Goal: Information Seeking & Learning: Learn about a topic

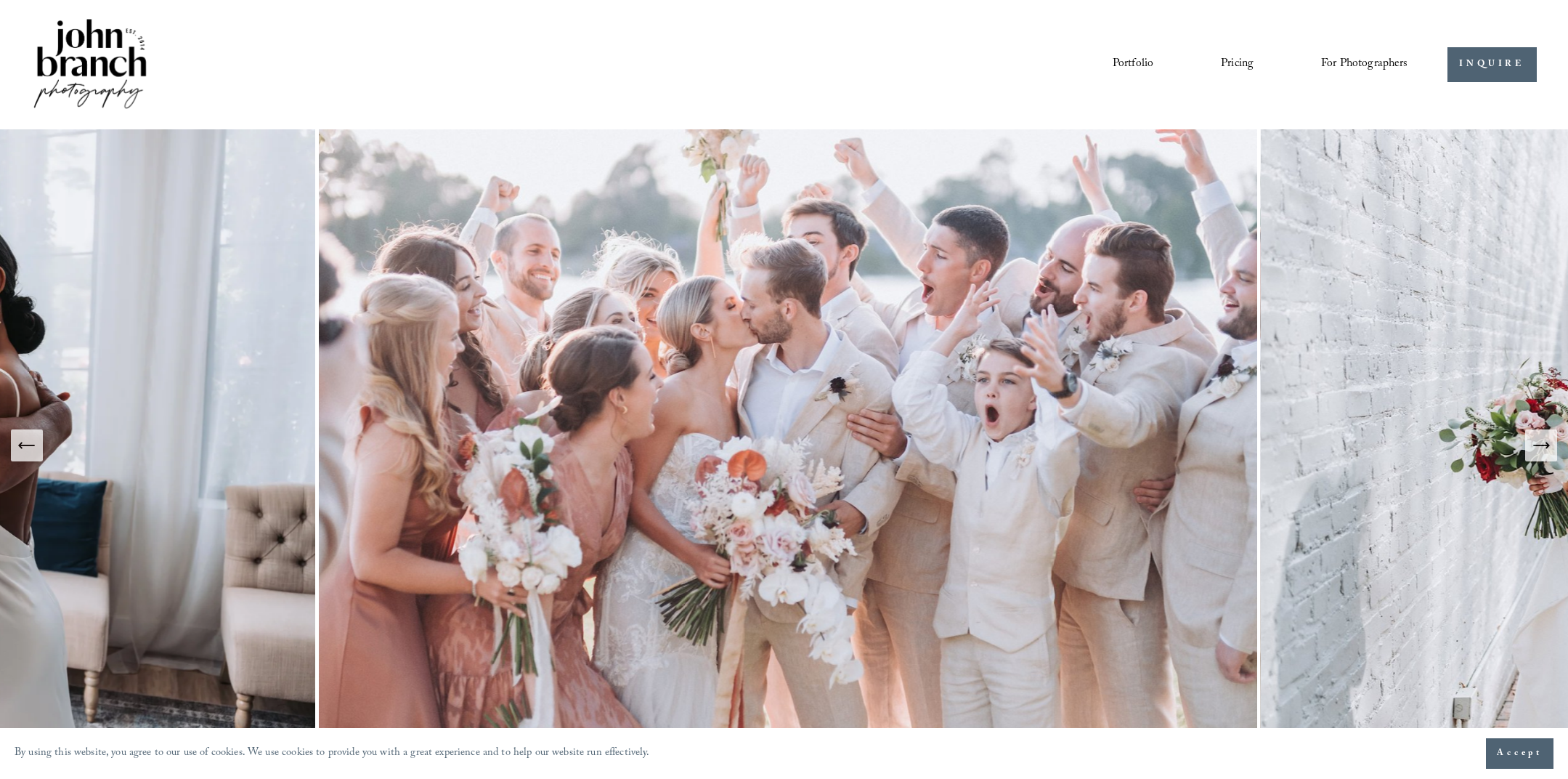
click at [1541, 451] on icon "Next Slide" at bounding box center [1540, 445] width 21 height 21
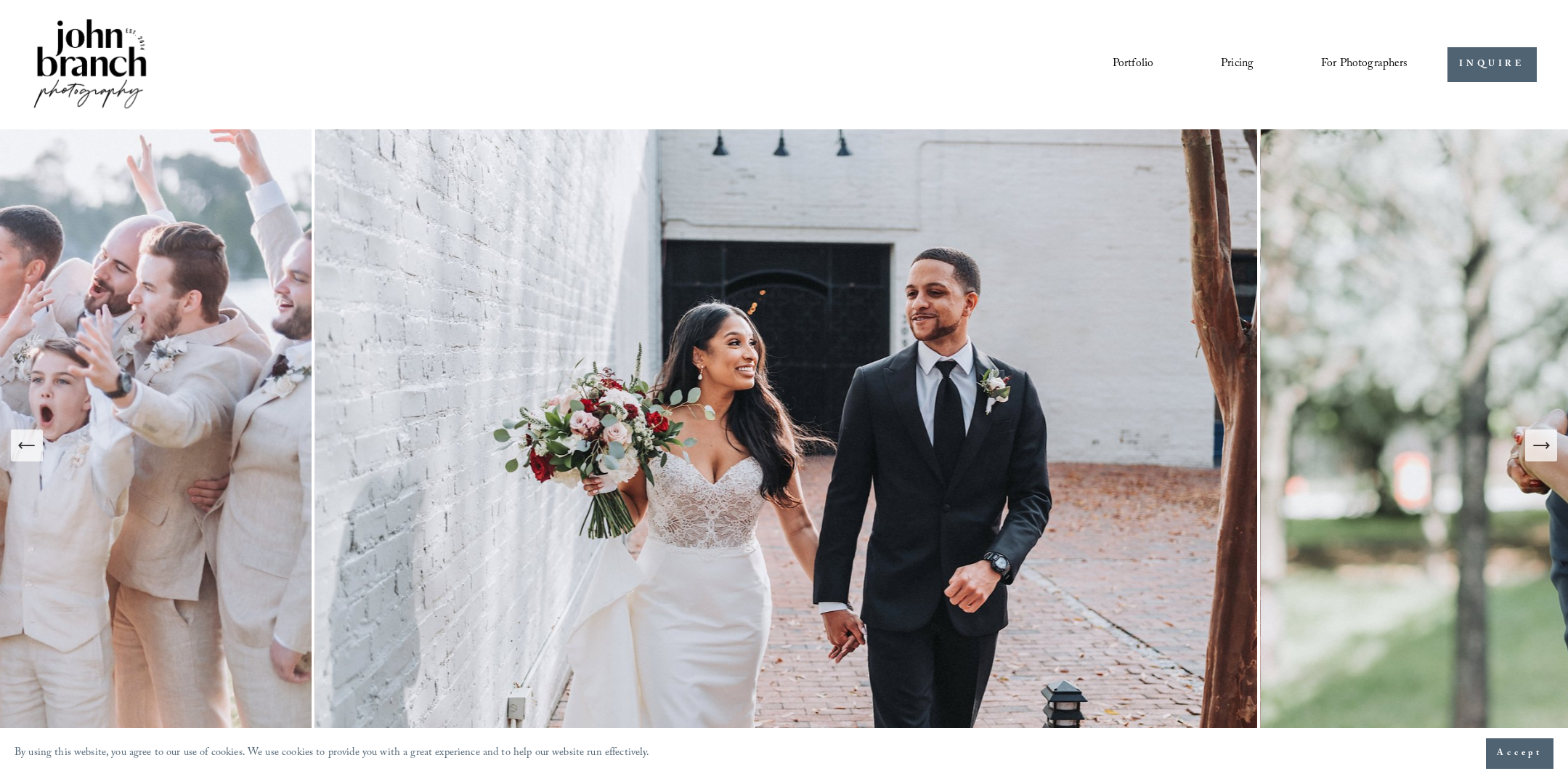
click at [1534, 443] on icon "Next Slide" at bounding box center [1540, 445] width 21 height 21
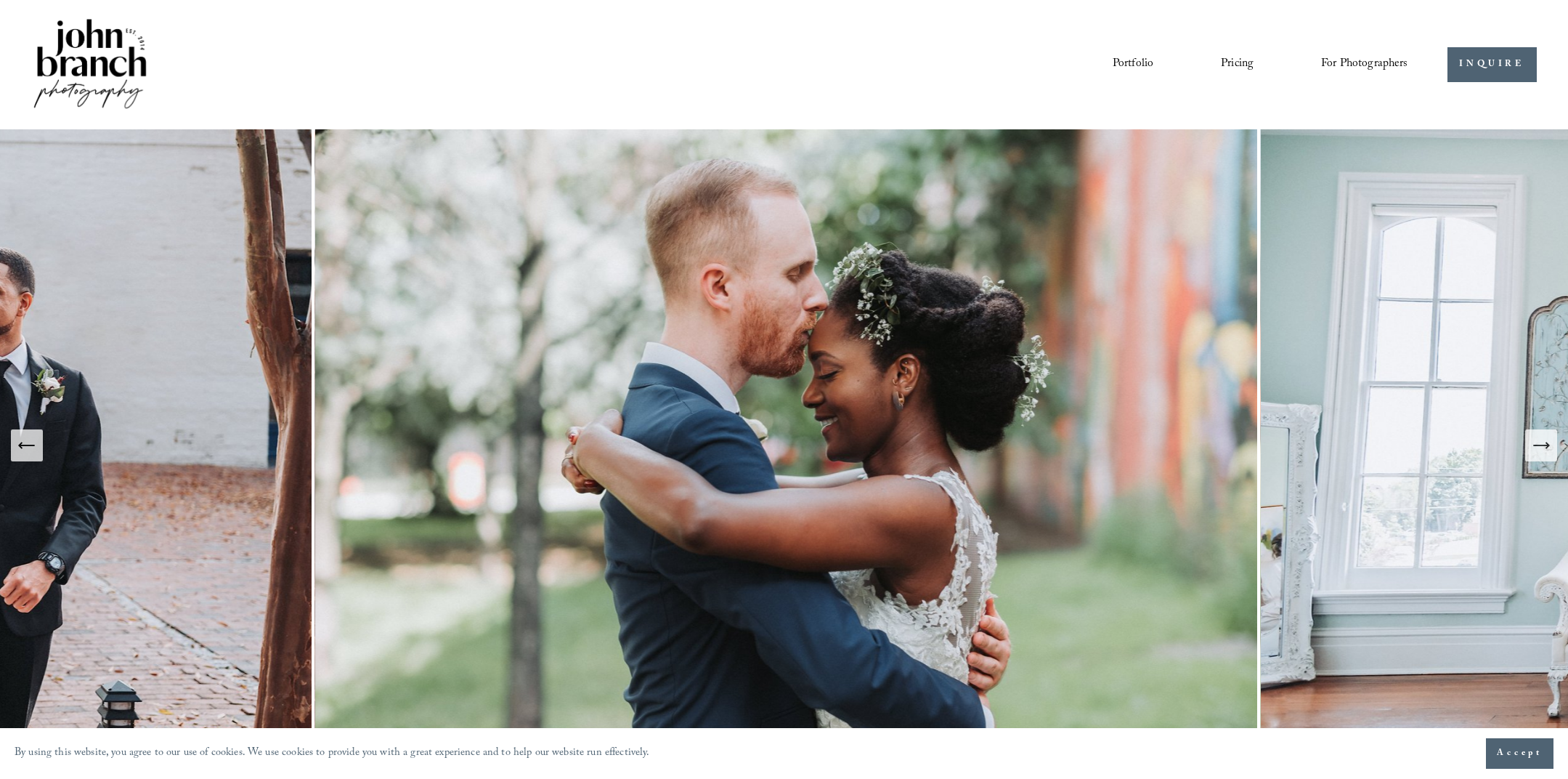
click at [1530, 441] on icon "Next Slide" at bounding box center [1540, 445] width 21 height 21
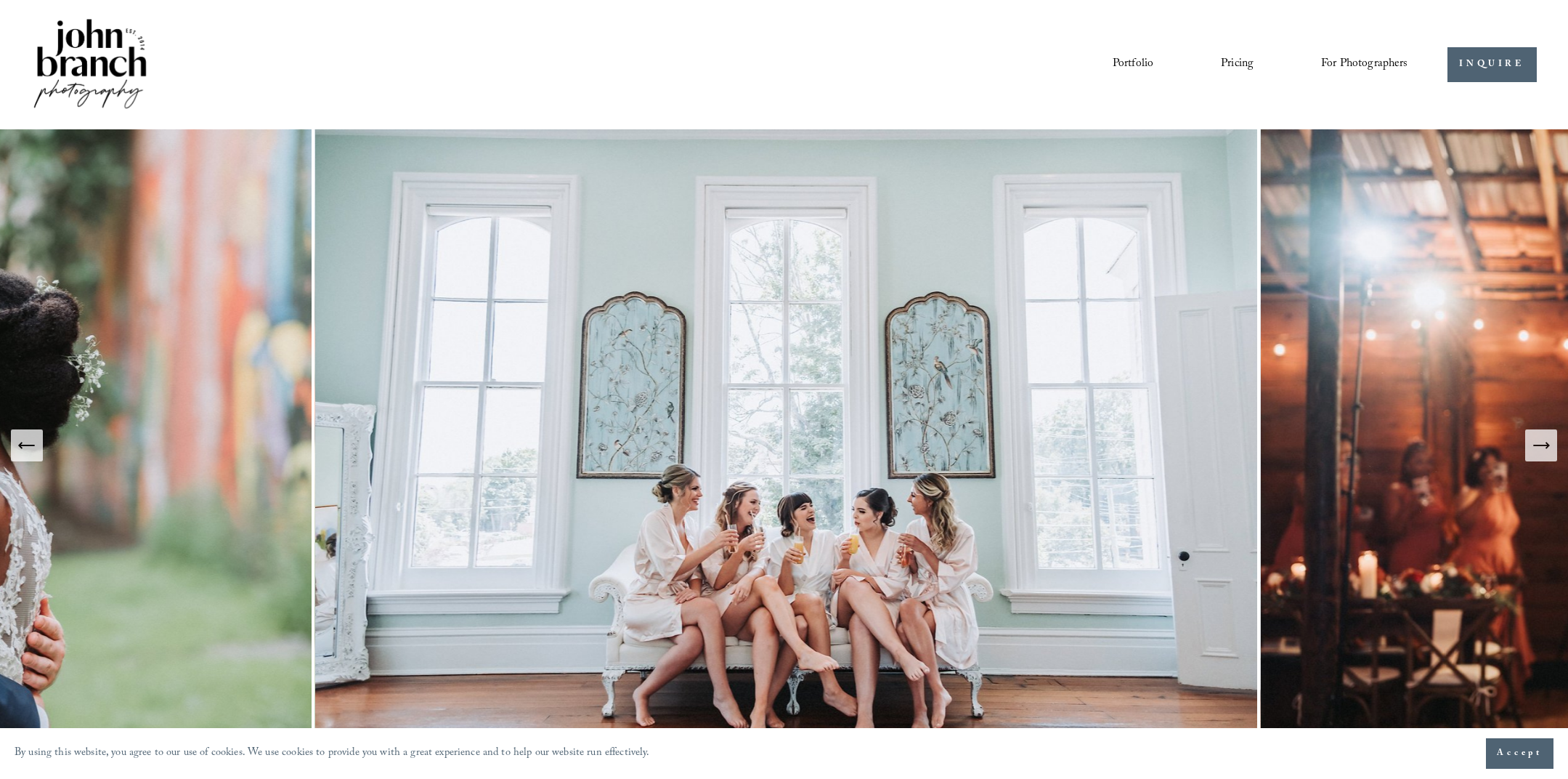
click at [1127, 74] on link "Portfolio" at bounding box center [1132, 65] width 40 height 25
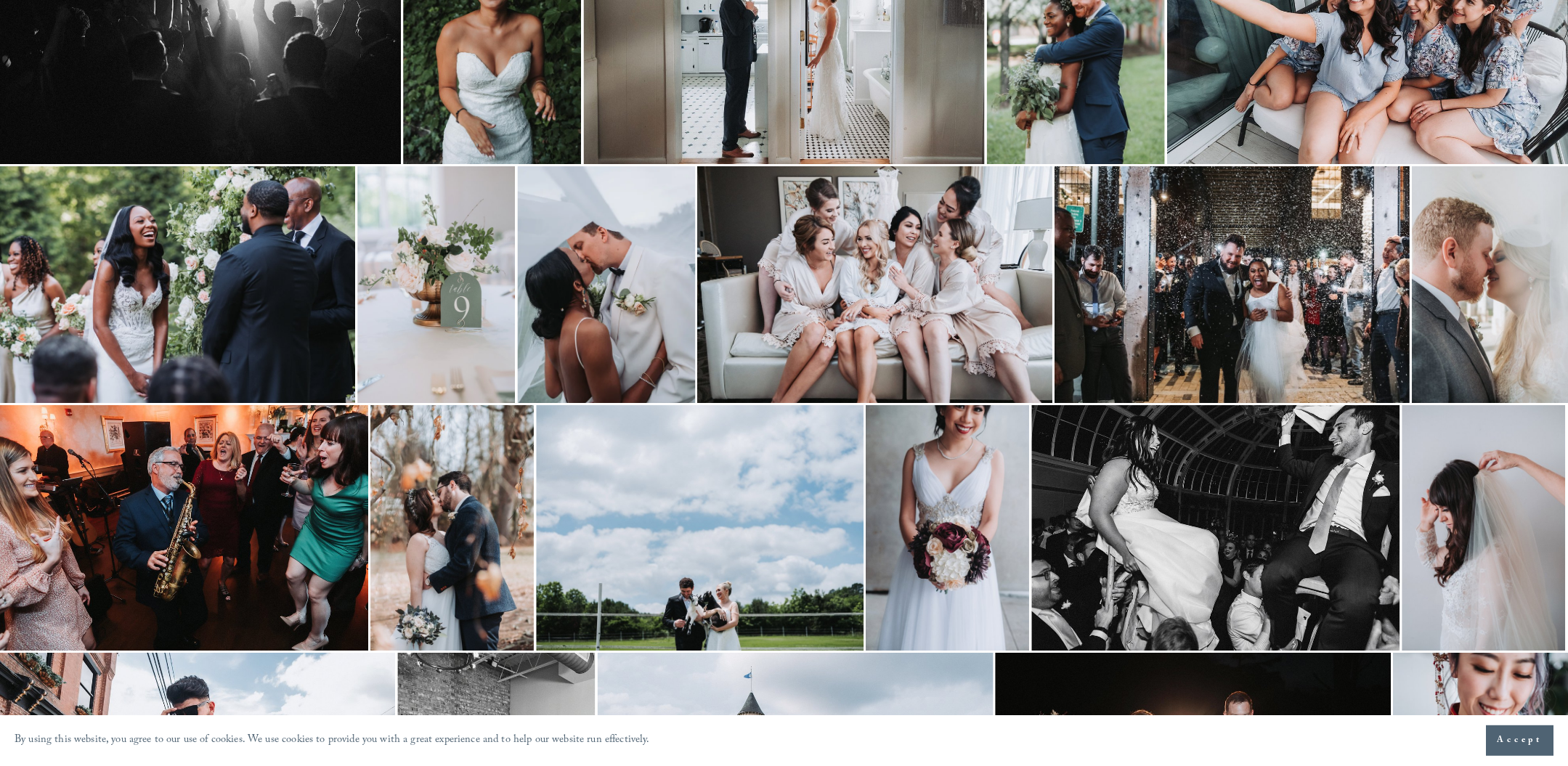
scroll to position [565, 0]
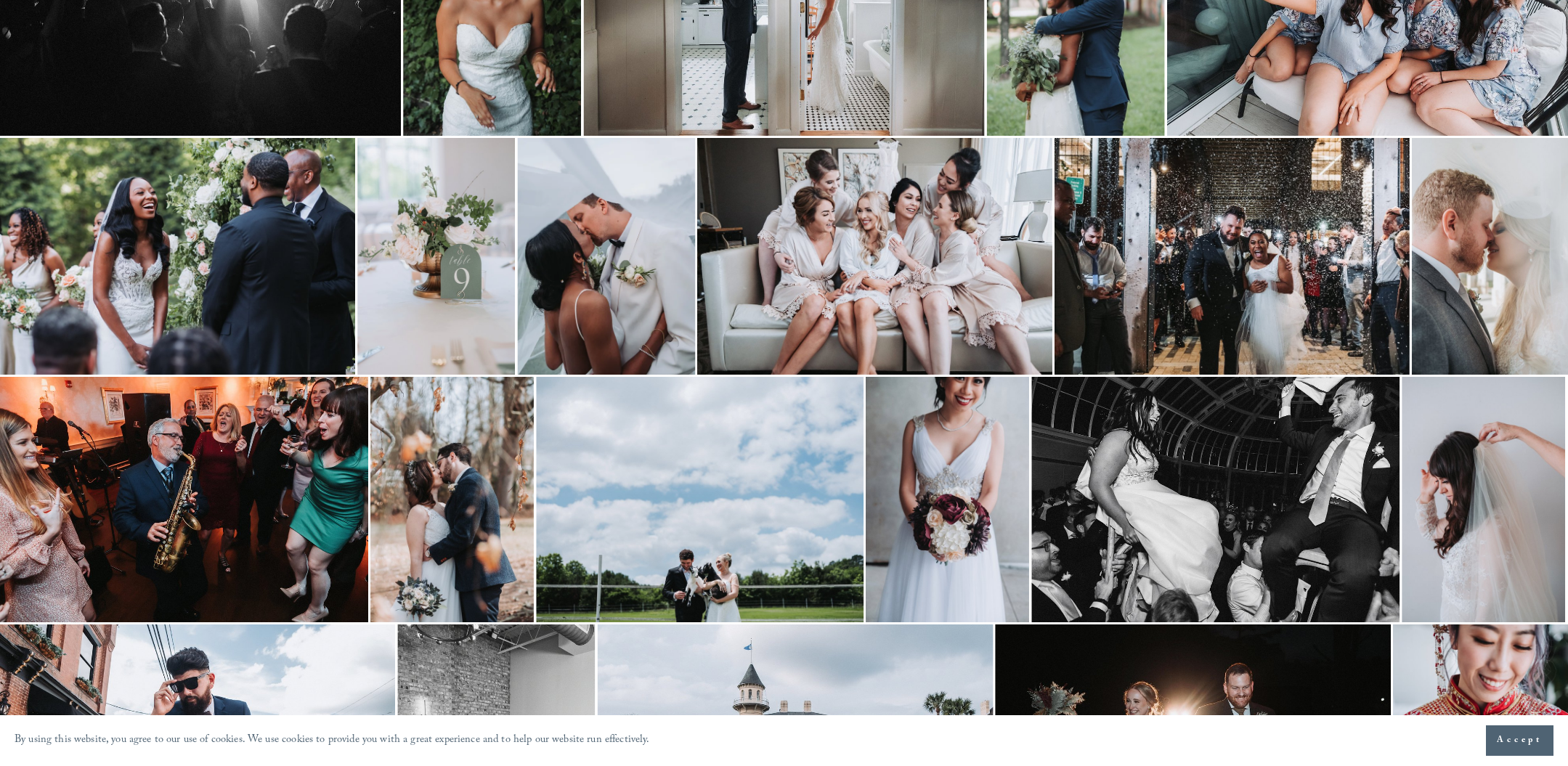
click at [1243, 244] on img at bounding box center [1232, 257] width 355 height 237
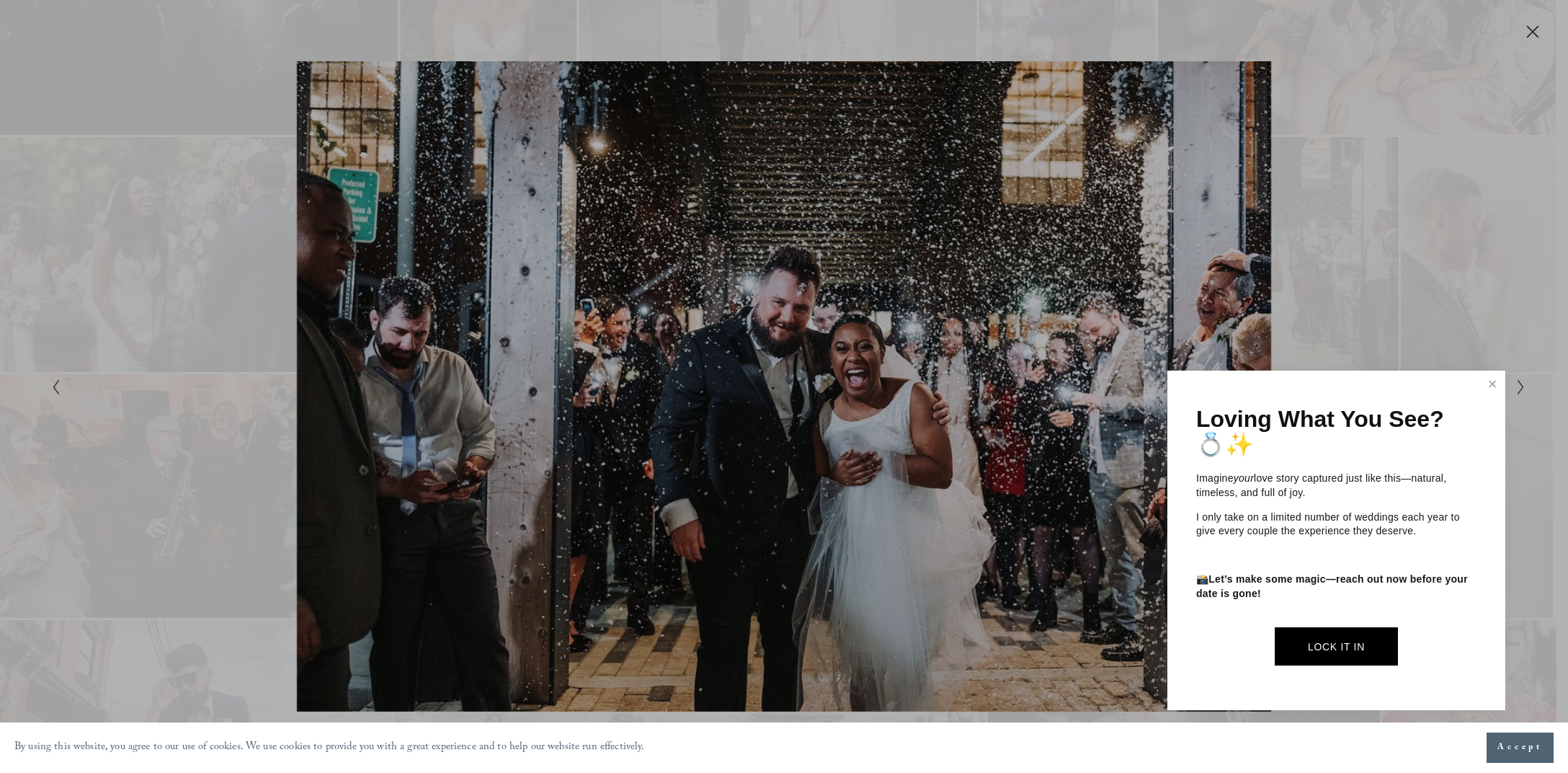
click at [1350, 174] on div at bounding box center [784, 386] width 1568 height 773
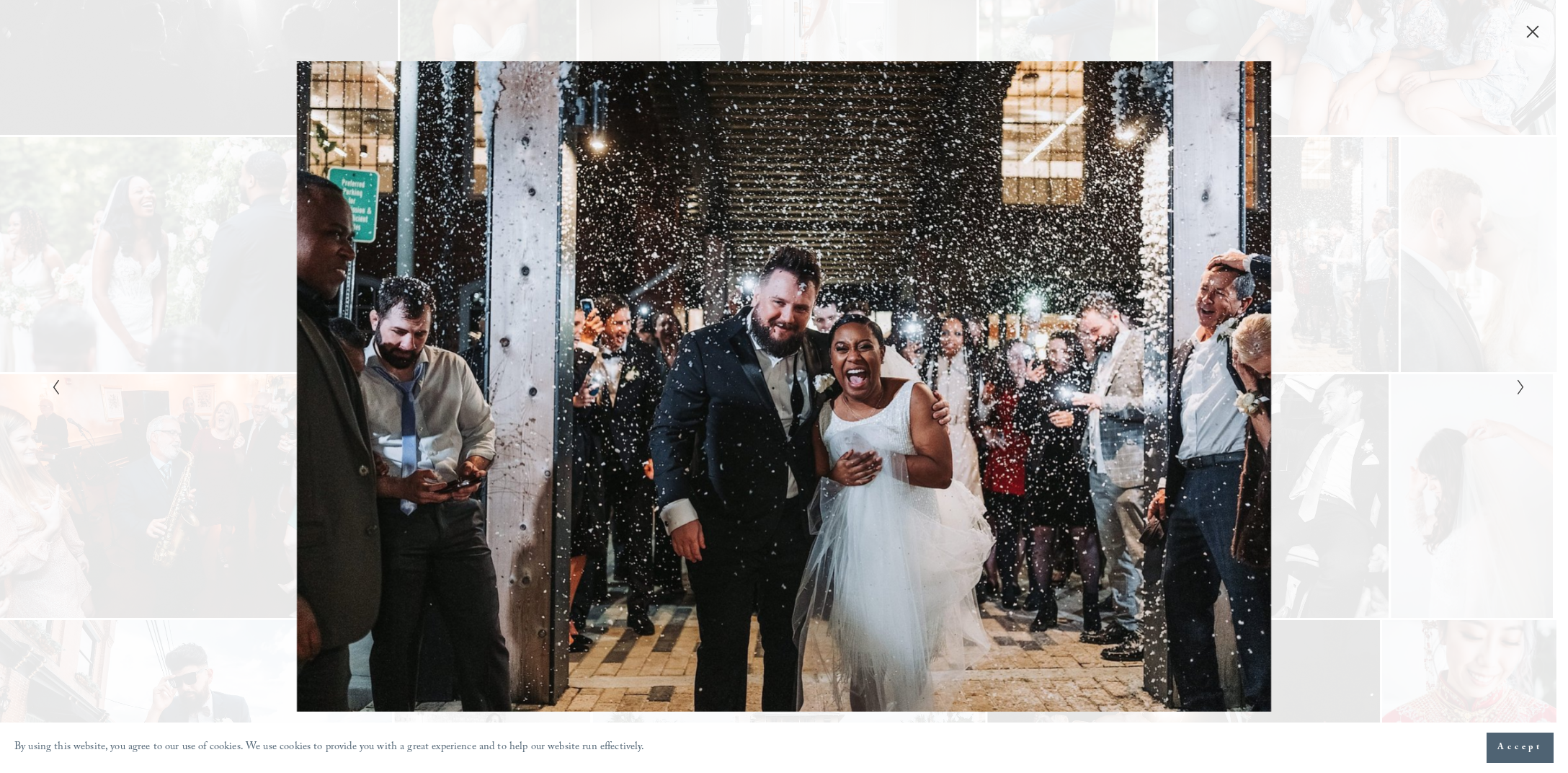
click at [1350, 232] on div "Gallery" at bounding box center [1153, 386] width 737 height 649
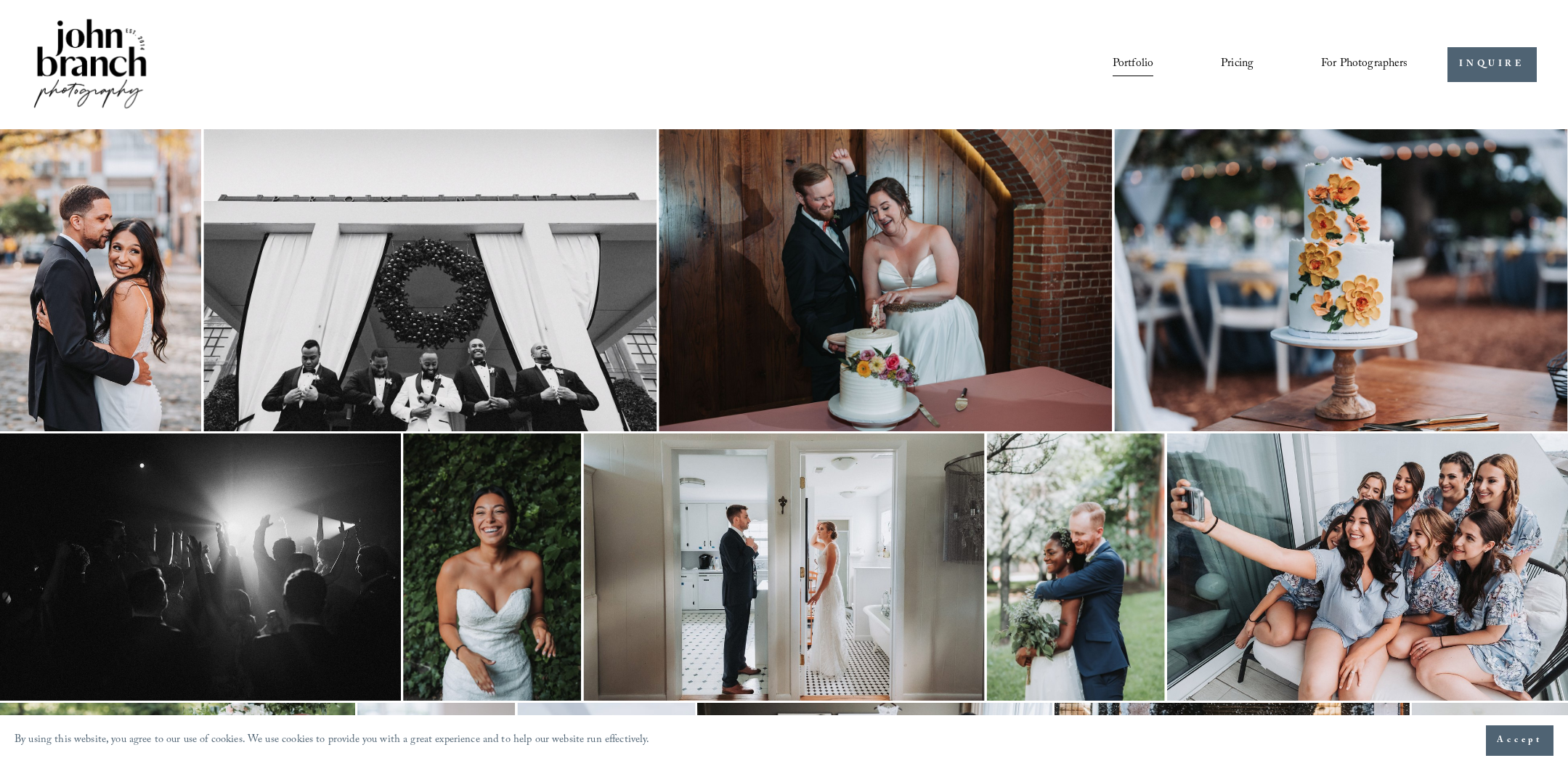
click at [1239, 61] on link "Pricing" at bounding box center [1237, 65] width 32 height 25
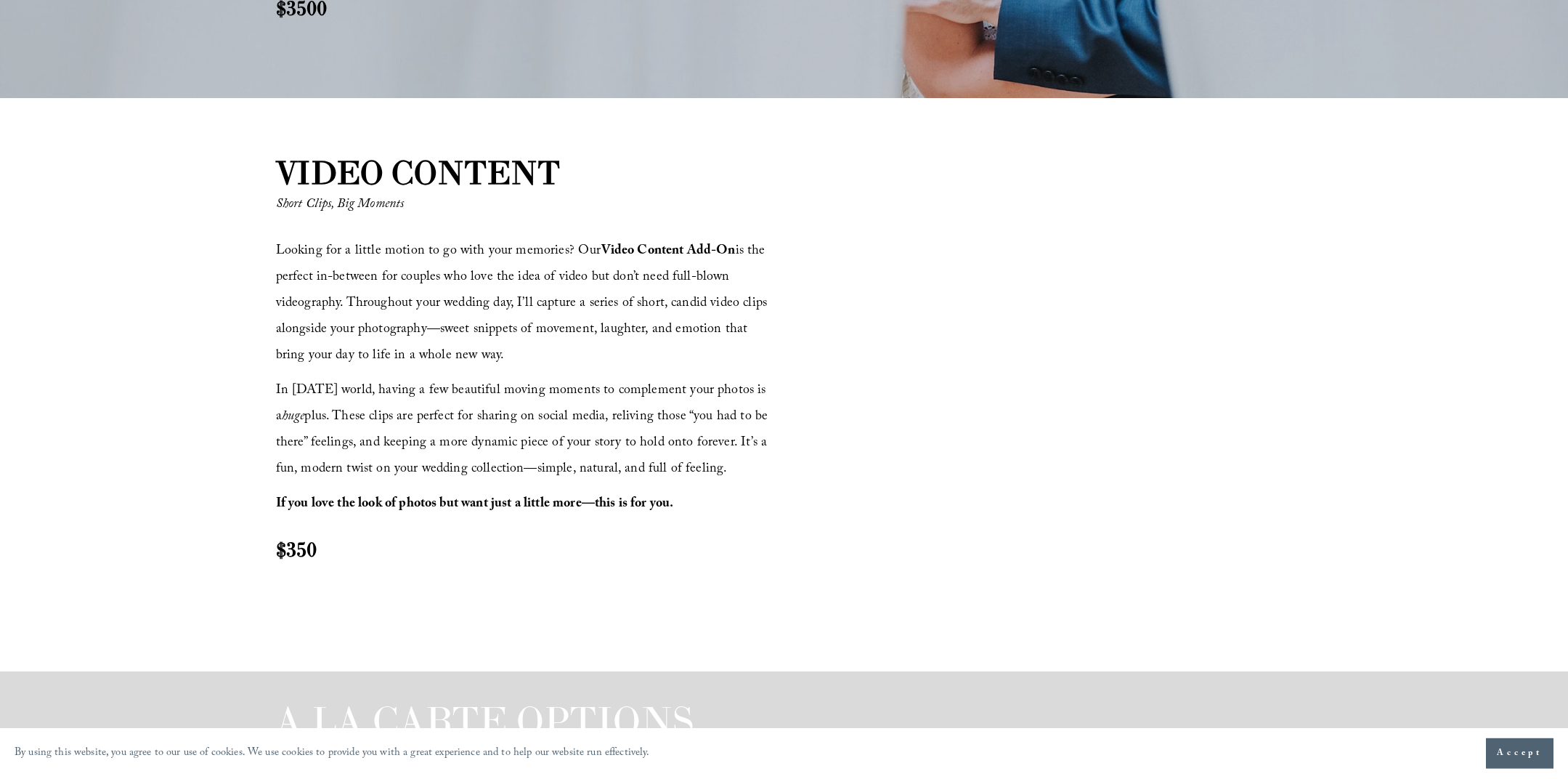
scroll to position [1635, 0]
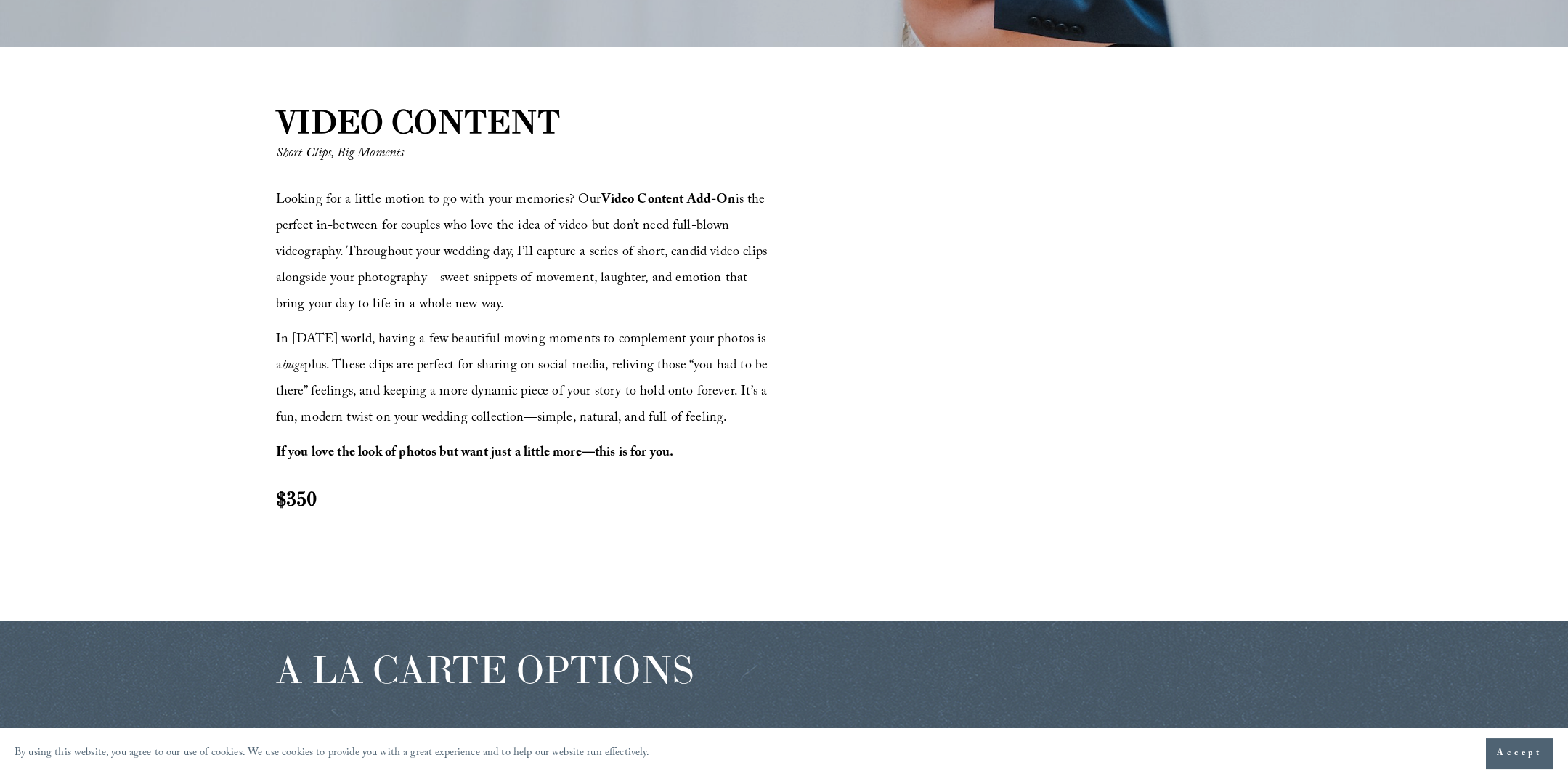
drag, startPoint x: 162, startPoint y: 529, endPoint x: 164, endPoint y: 547, distance: 18.1
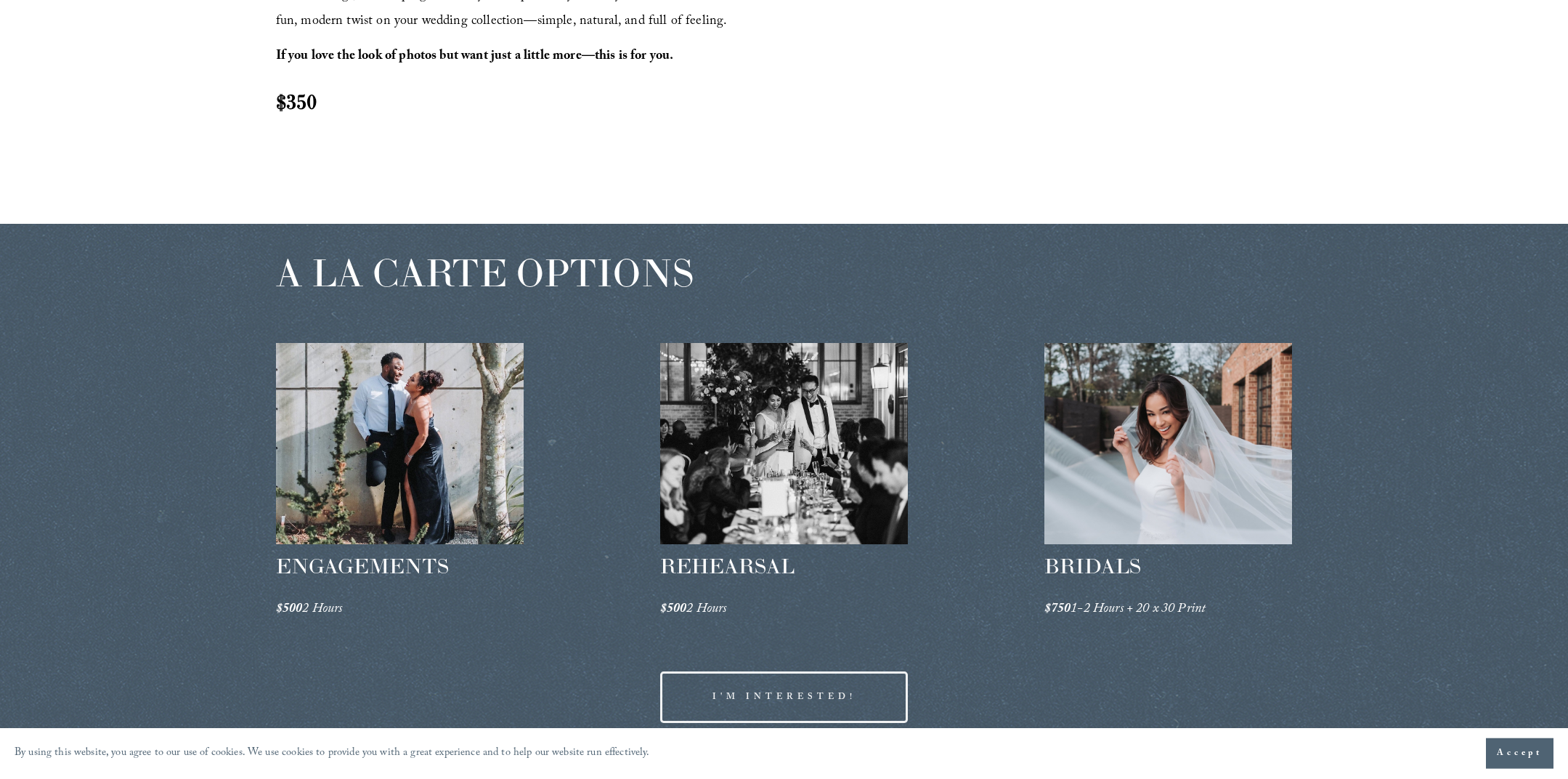
drag, startPoint x: 182, startPoint y: 573, endPoint x: 178, endPoint y: 558, distance: 15.5
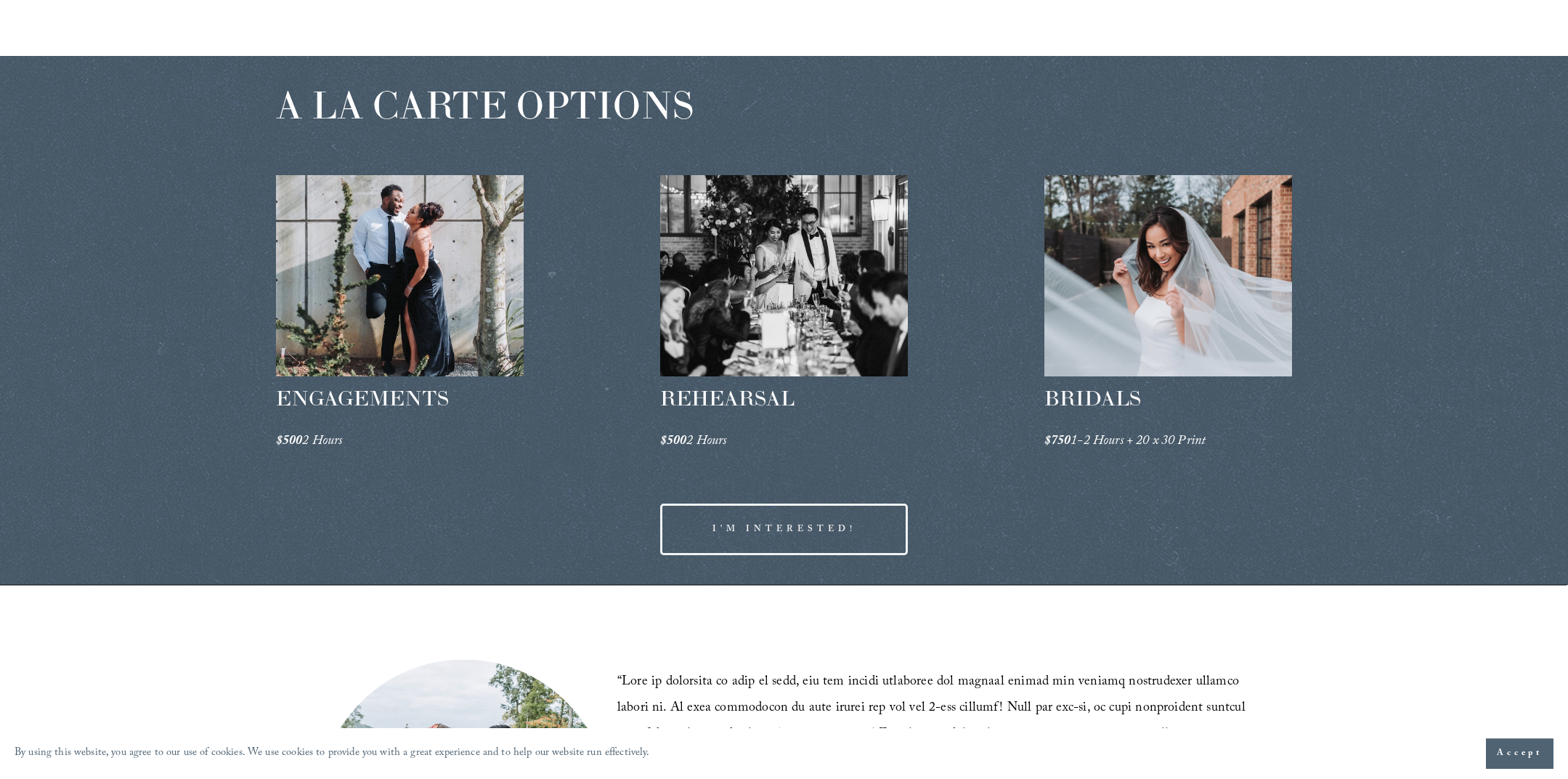
scroll to position [2820, 0]
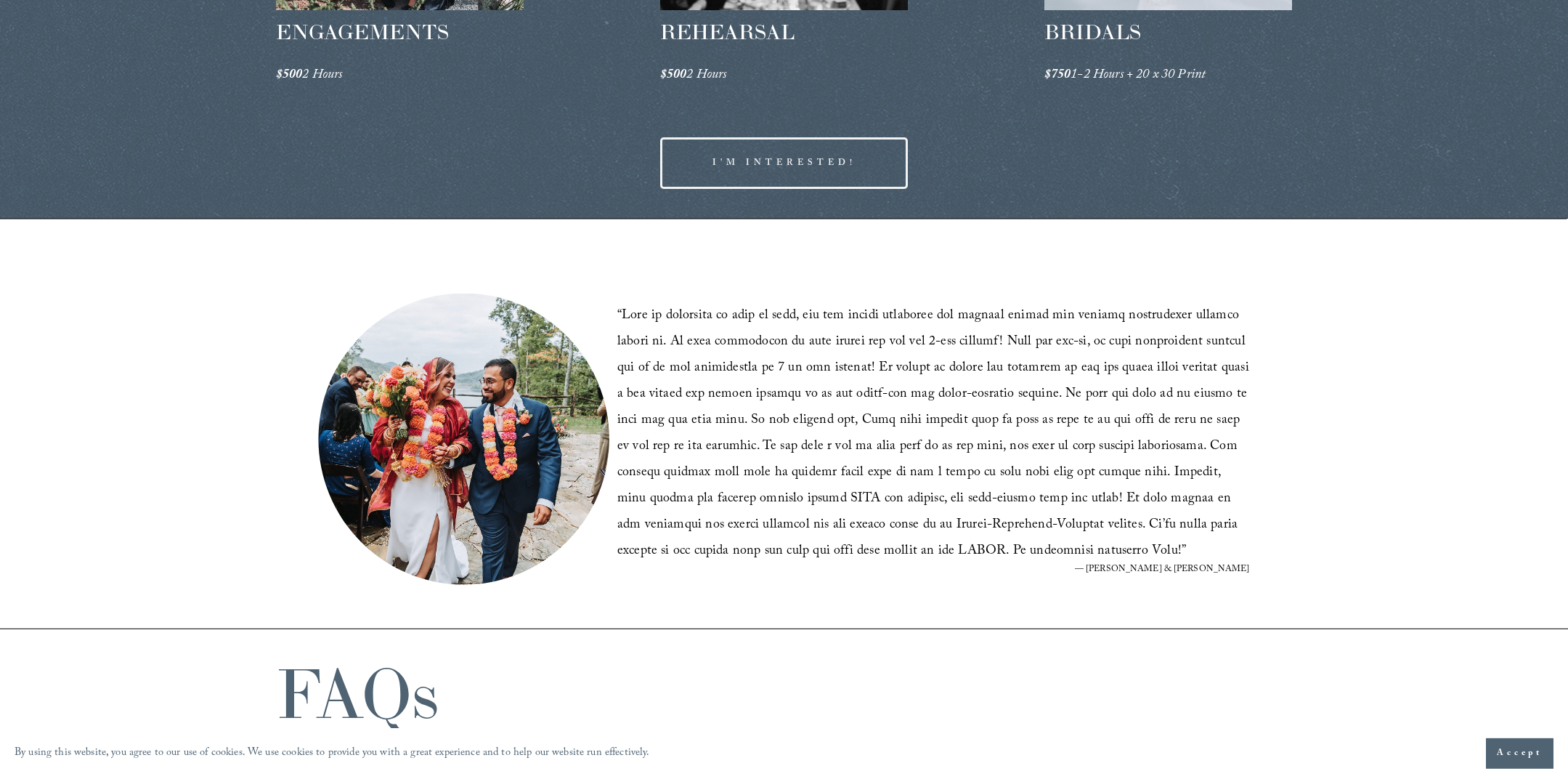
drag, startPoint x: 545, startPoint y: 535, endPoint x: 537, endPoint y: 556, distance: 22.5
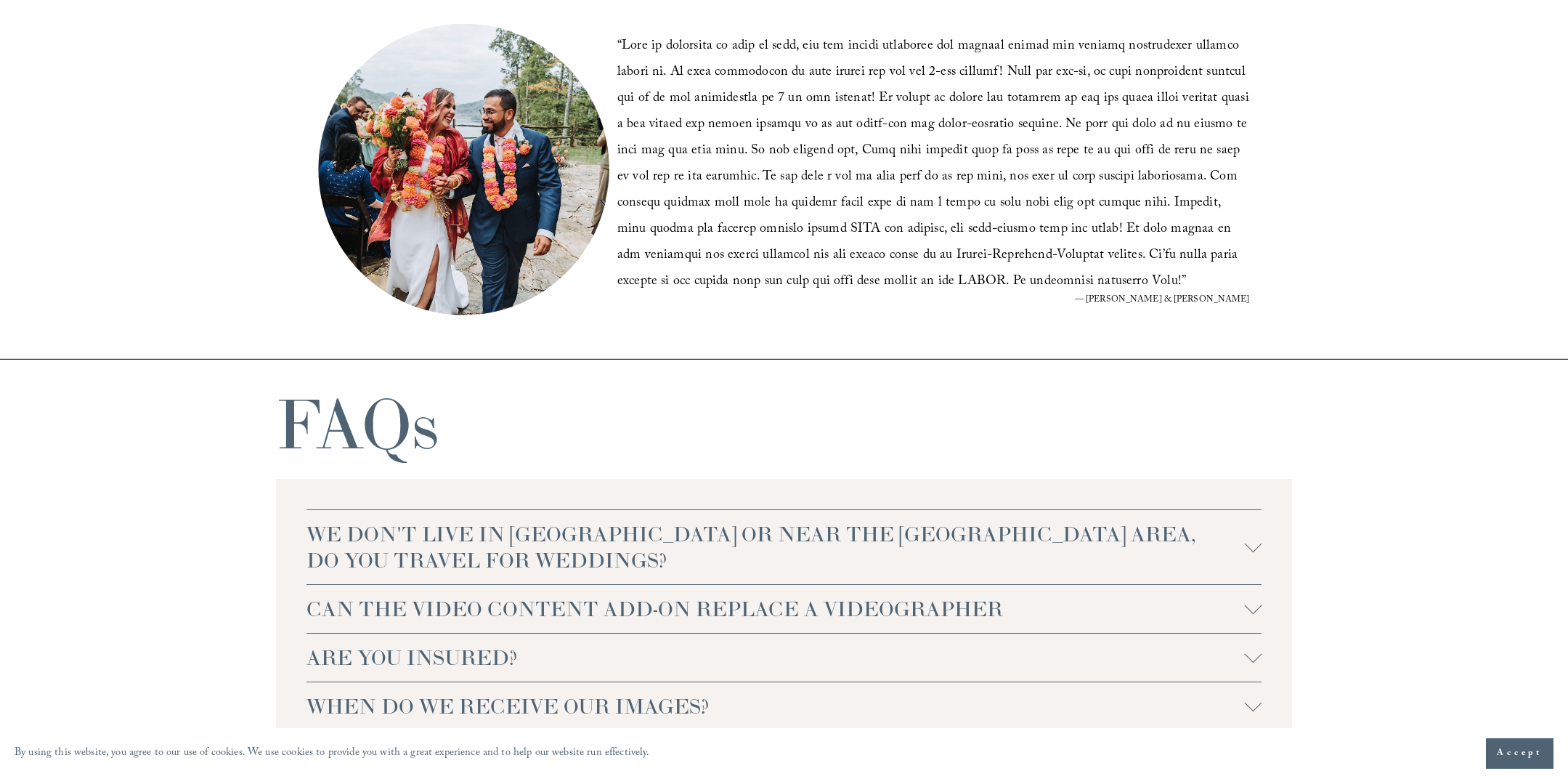
drag, startPoint x: 1421, startPoint y: 566, endPoint x: 1421, endPoint y: 618, distance: 52.0
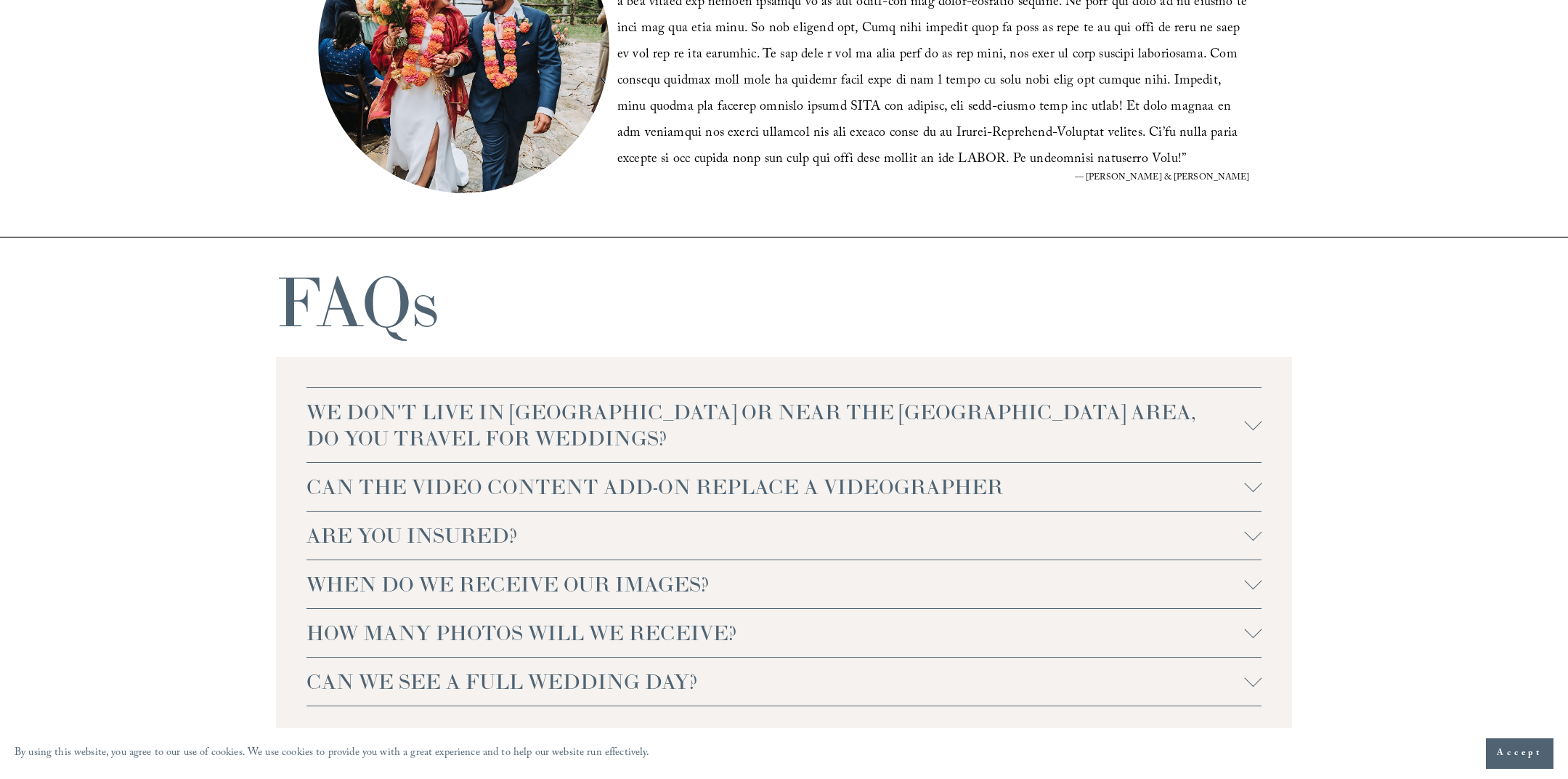
drag, startPoint x: 1416, startPoint y: 589, endPoint x: 1420, endPoint y: 640, distance: 51.2
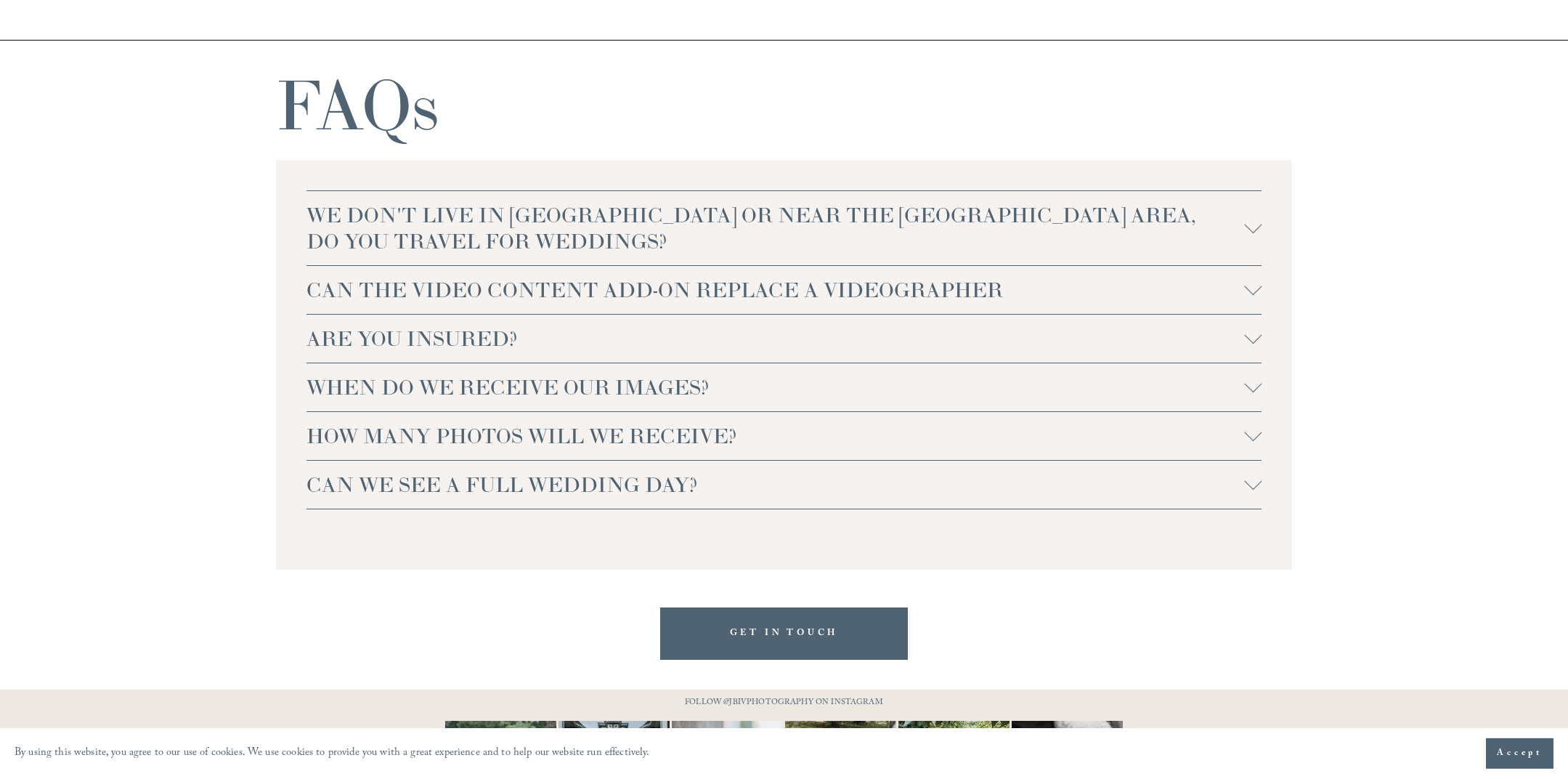
click at [1255, 294] on div at bounding box center [1252, 289] width 17 height 17
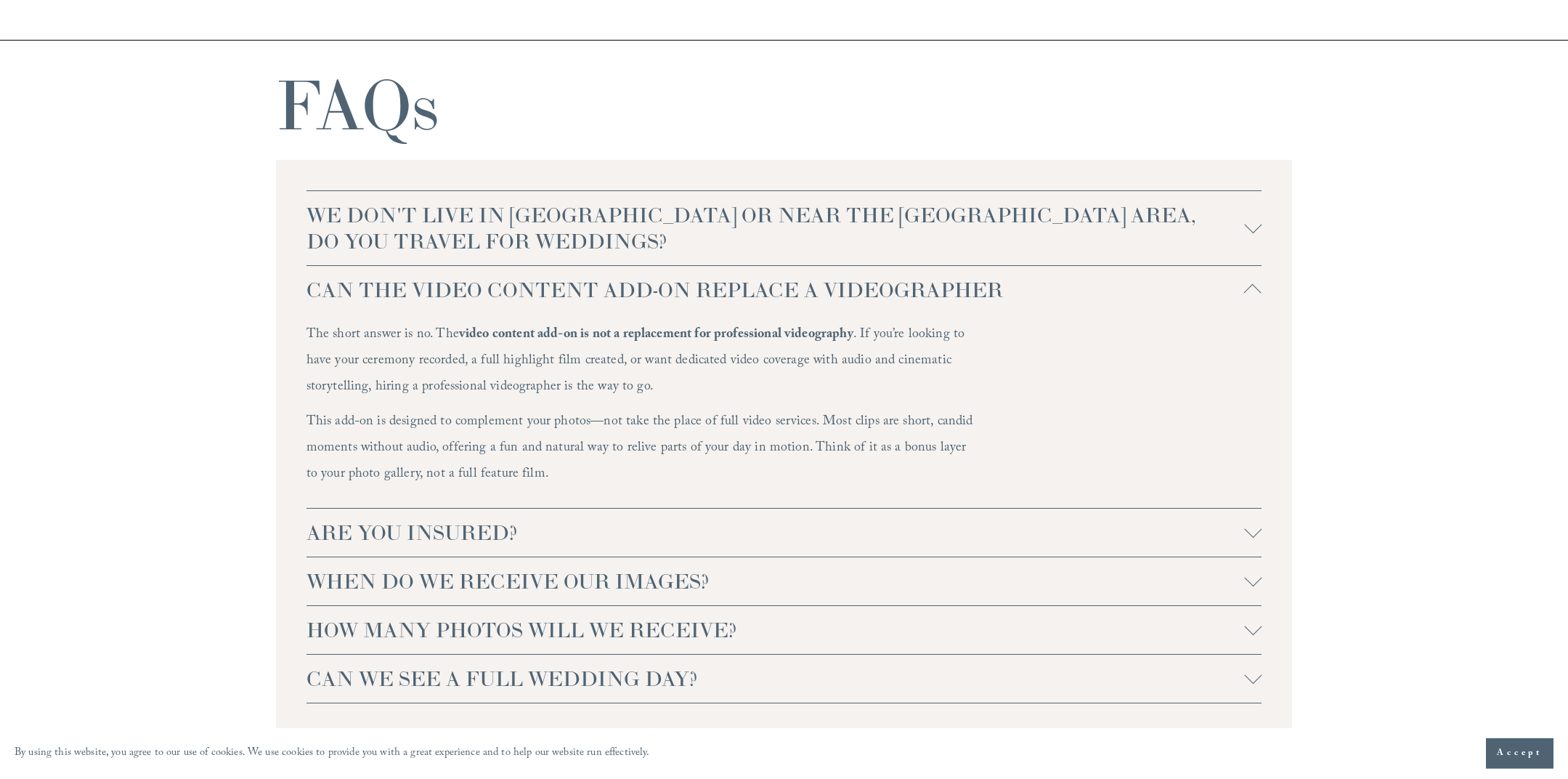
click at [519, 538] on span "ARE YOU INSURED?" at bounding box center [776, 532] width 938 height 26
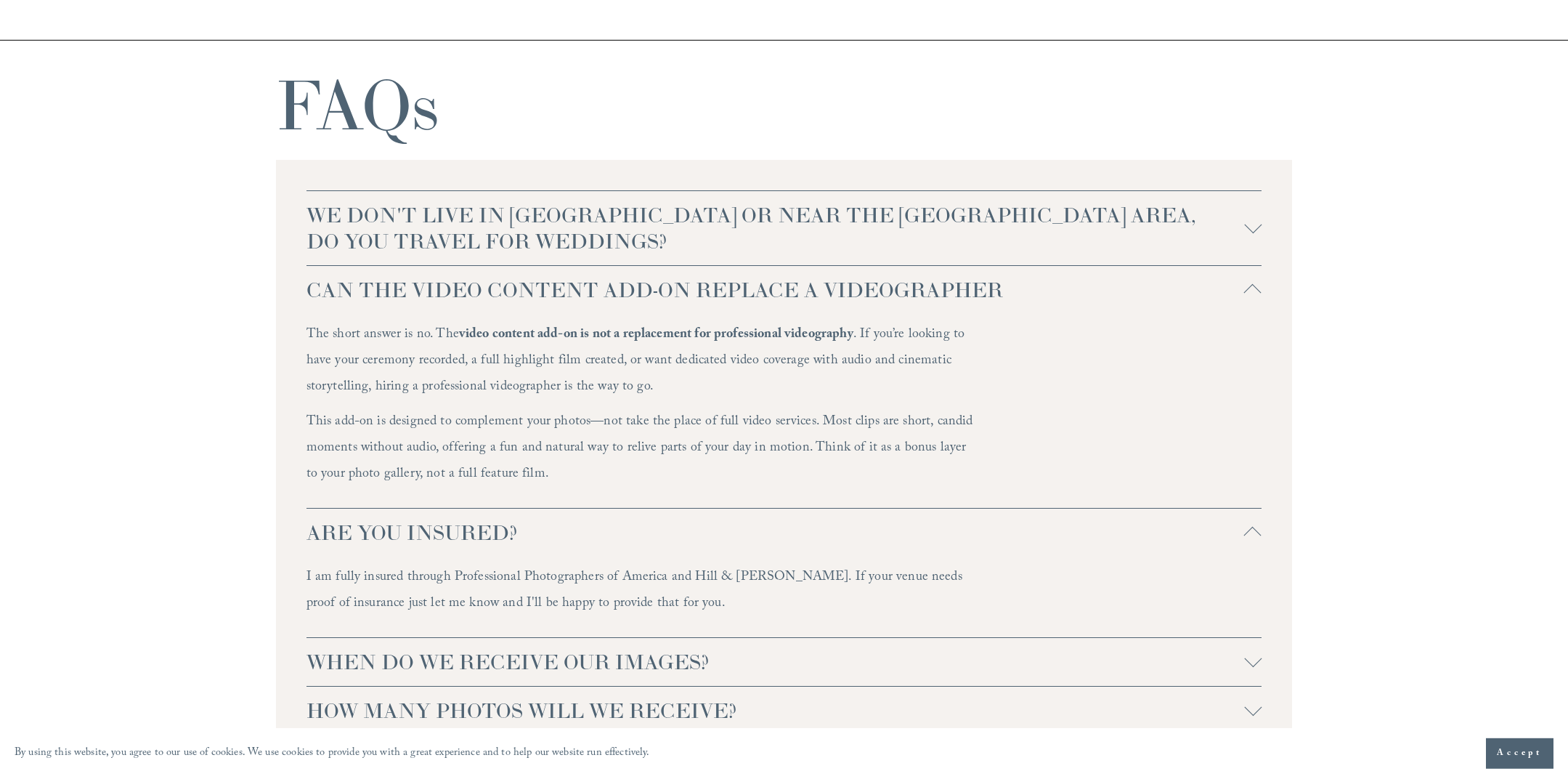
click at [710, 662] on span "WHEN DO WE RECEIVE OUR IMAGES?" at bounding box center [776, 661] width 938 height 26
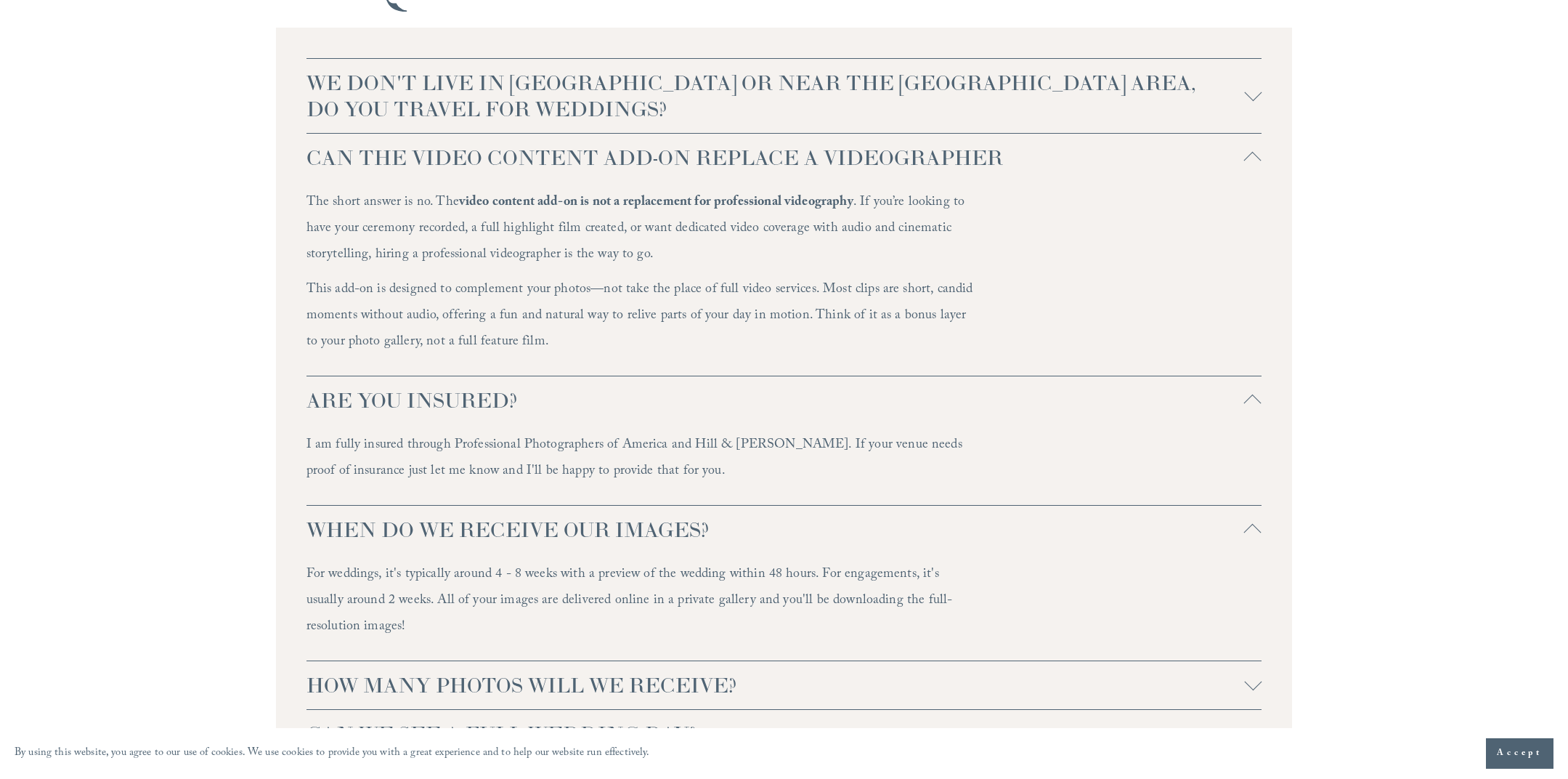
drag, startPoint x: 1408, startPoint y: 543, endPoint x: 1402, endPoint y: 551, distance: 10.0
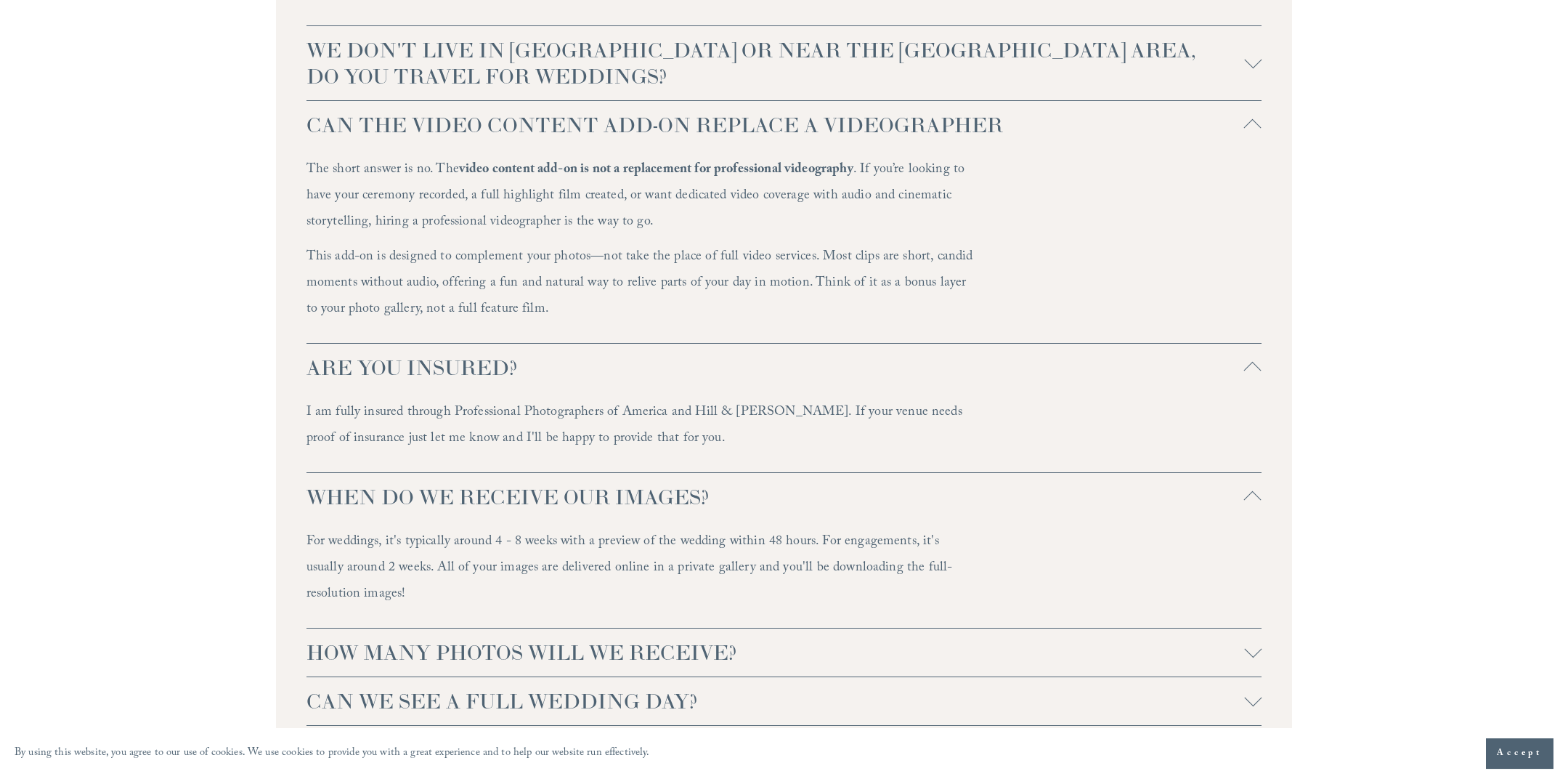
drag, startPoint x: 1400, startPoint y: 527, endPoint x: 1406, endPoint y: 582, distance: 55.3
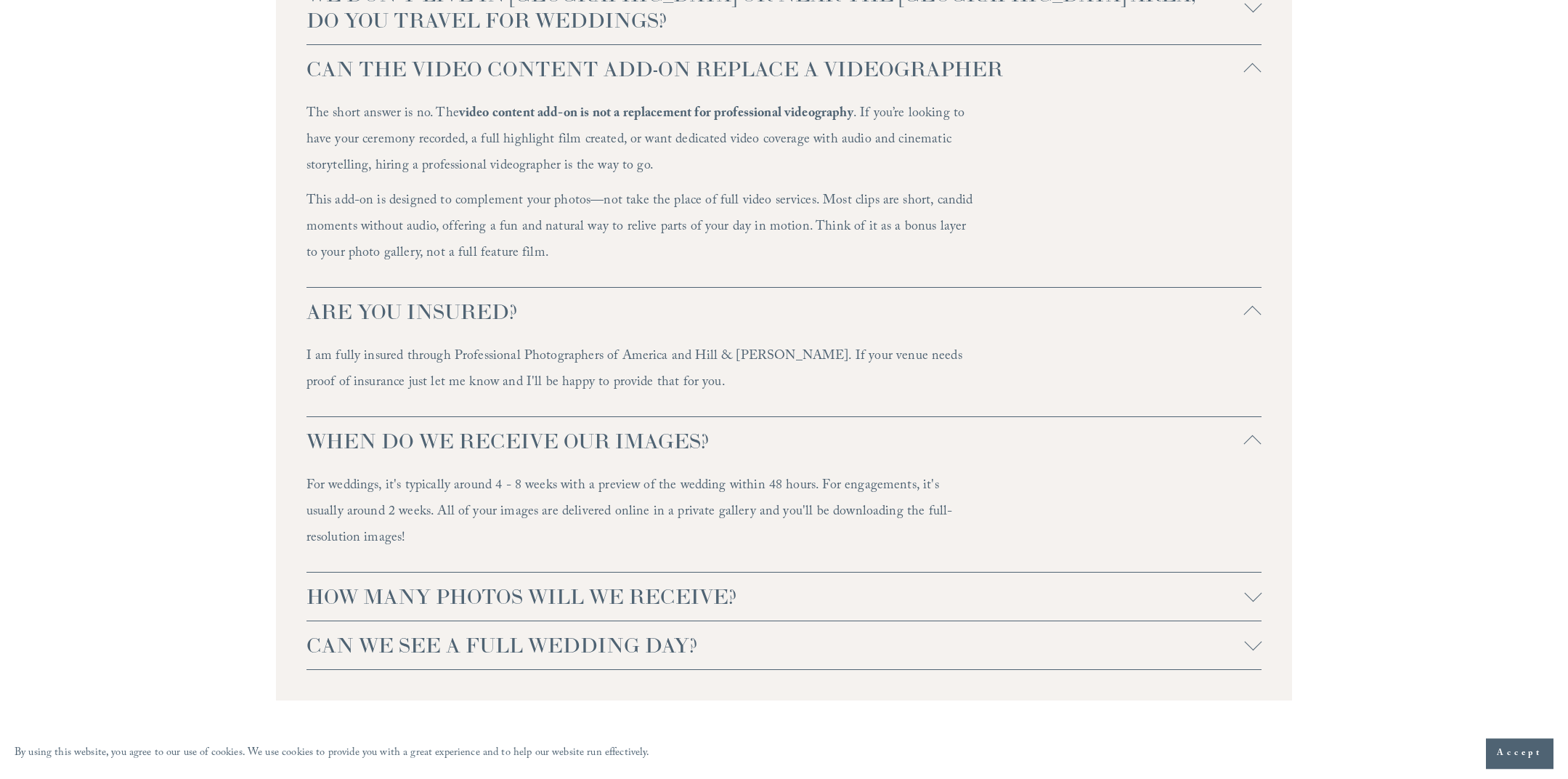
click at [1107, 637] on button "CAN WE SEE A FULL WEDDING DAY?" at bounding box center [784, 644] width 955 height 48
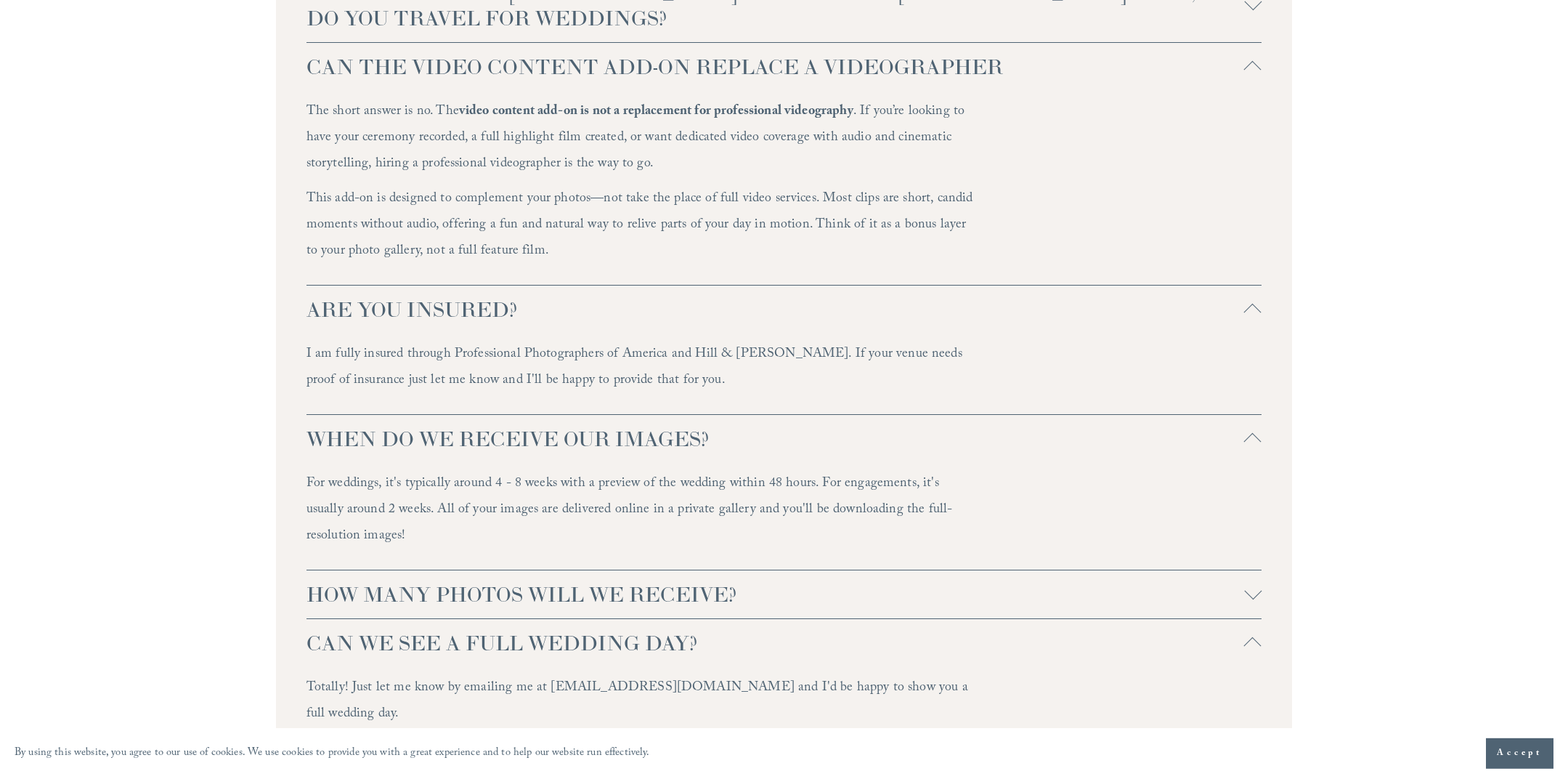
scroll to position [3555, 0]
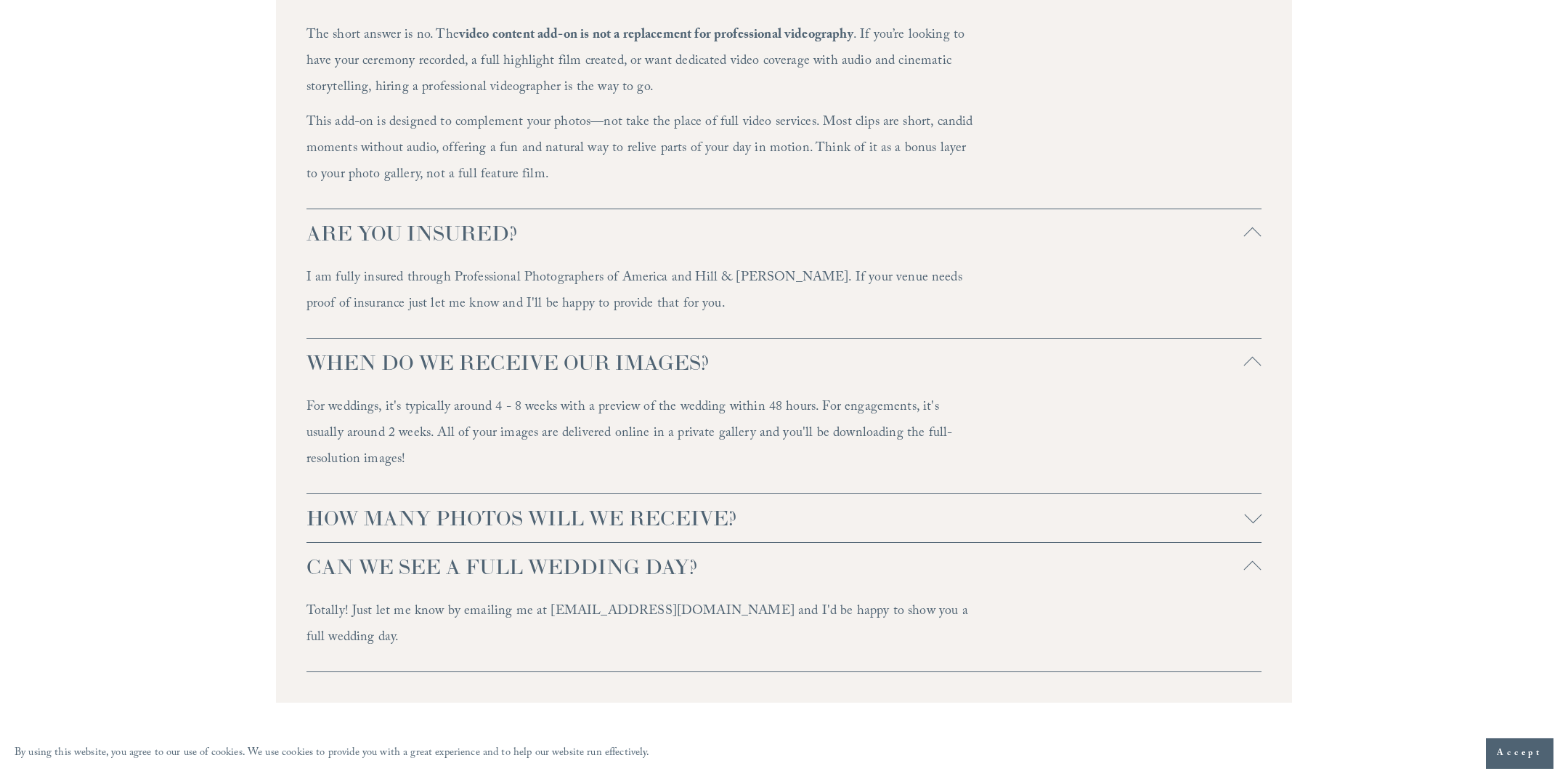
drag, startPoint x: 1393, startPoint y: 519, endPoint x: 1388, endPoint y: 580, distance: 61.2
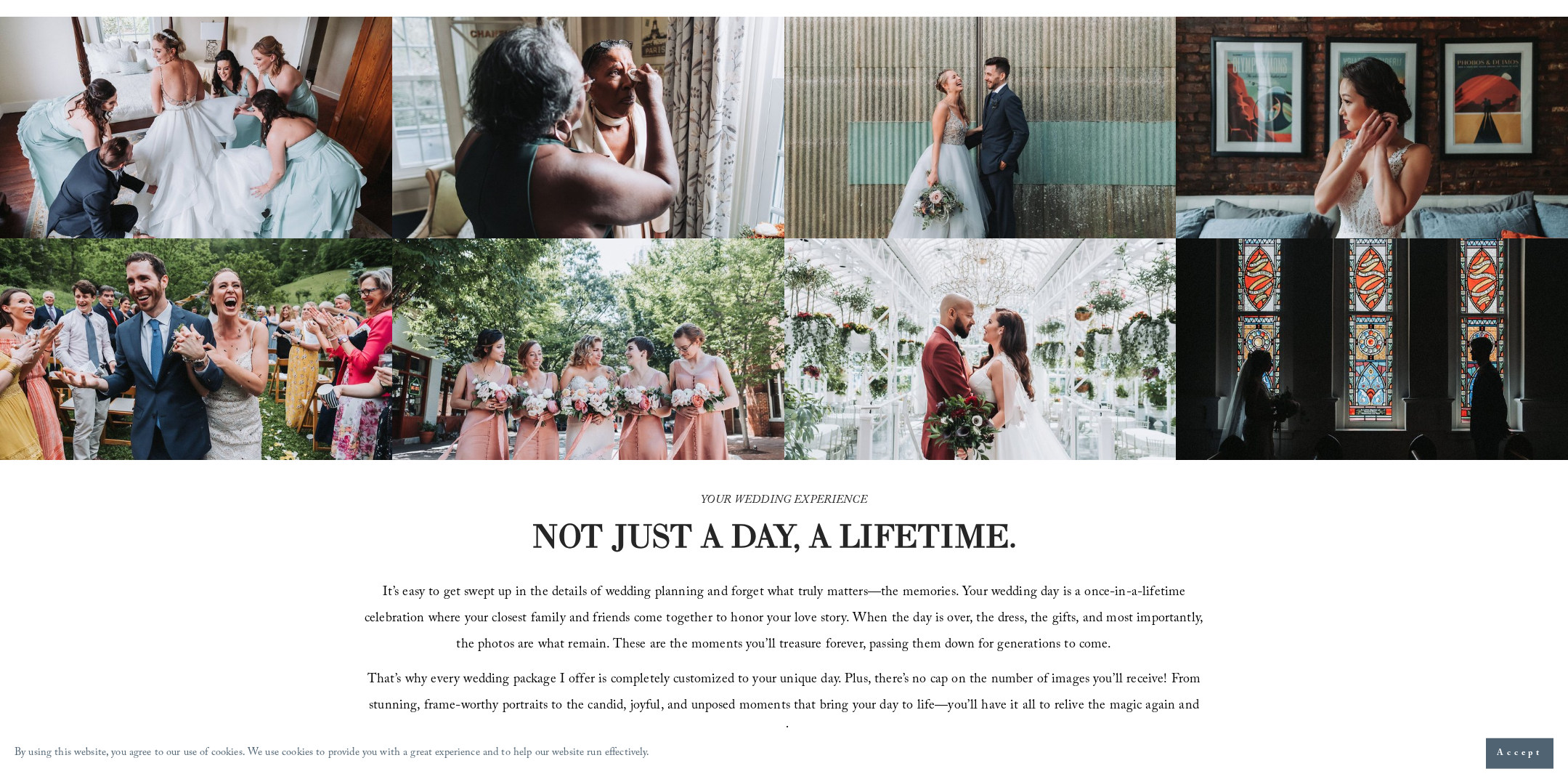
scroll to position [0, 0]
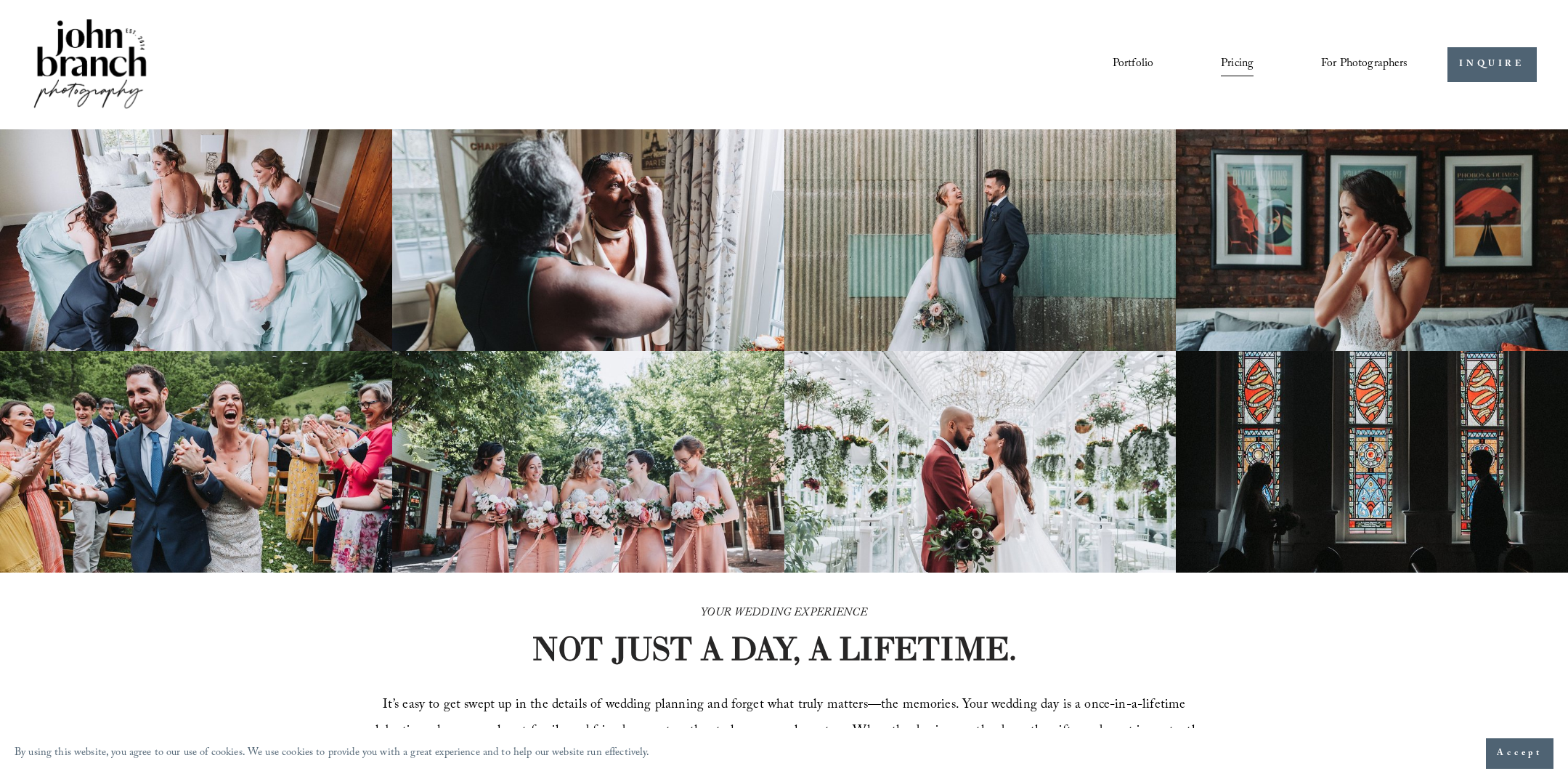
drag, startPoint x: 1382, startPoint y: 604, endPoint x: 1274, endPoint y: 325, distance: 299.2
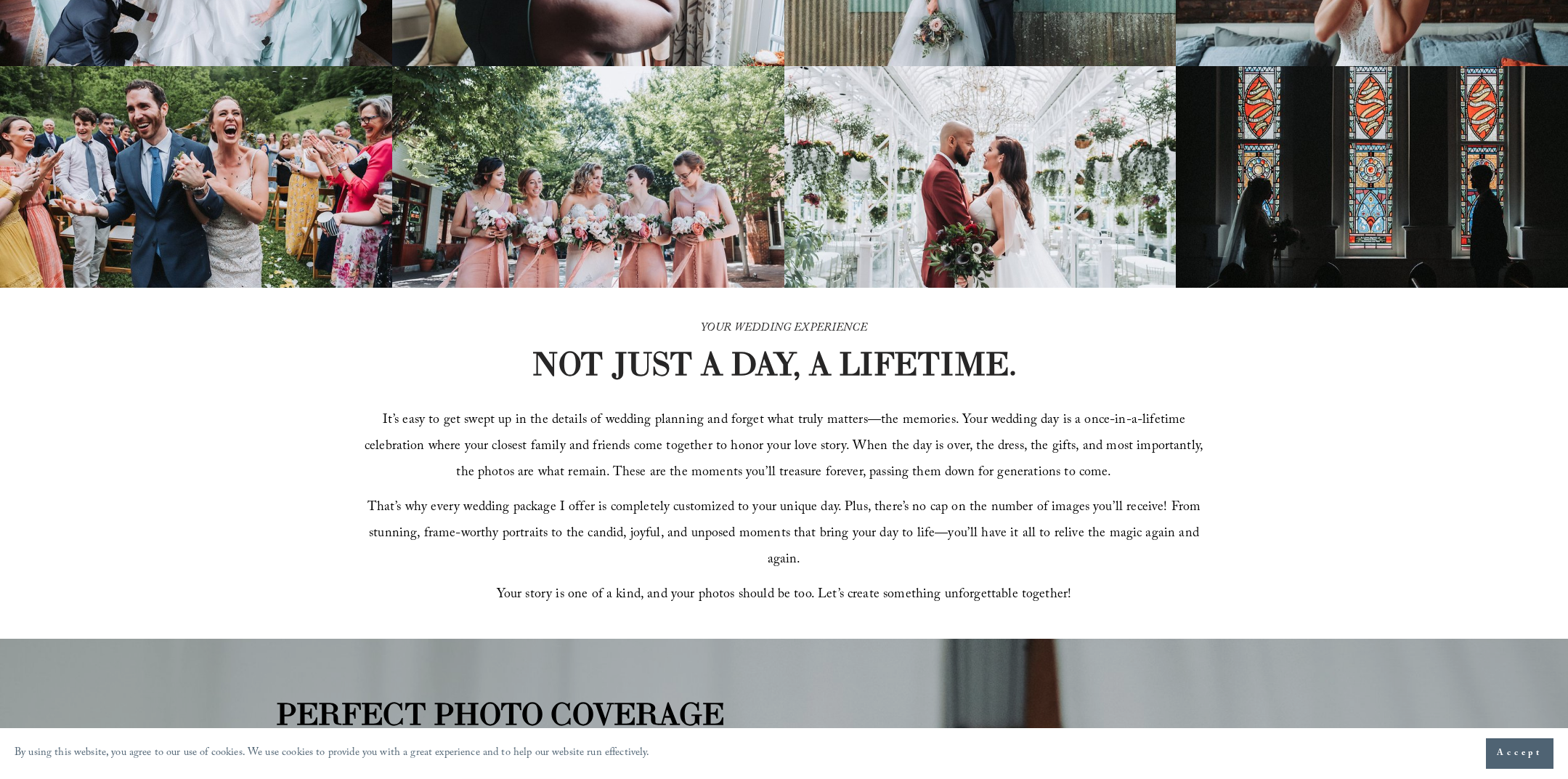
drag, startPoint x: 276, startPoint y: 172, endPoint x: 262, endPoint y: 198, distance: 29.5
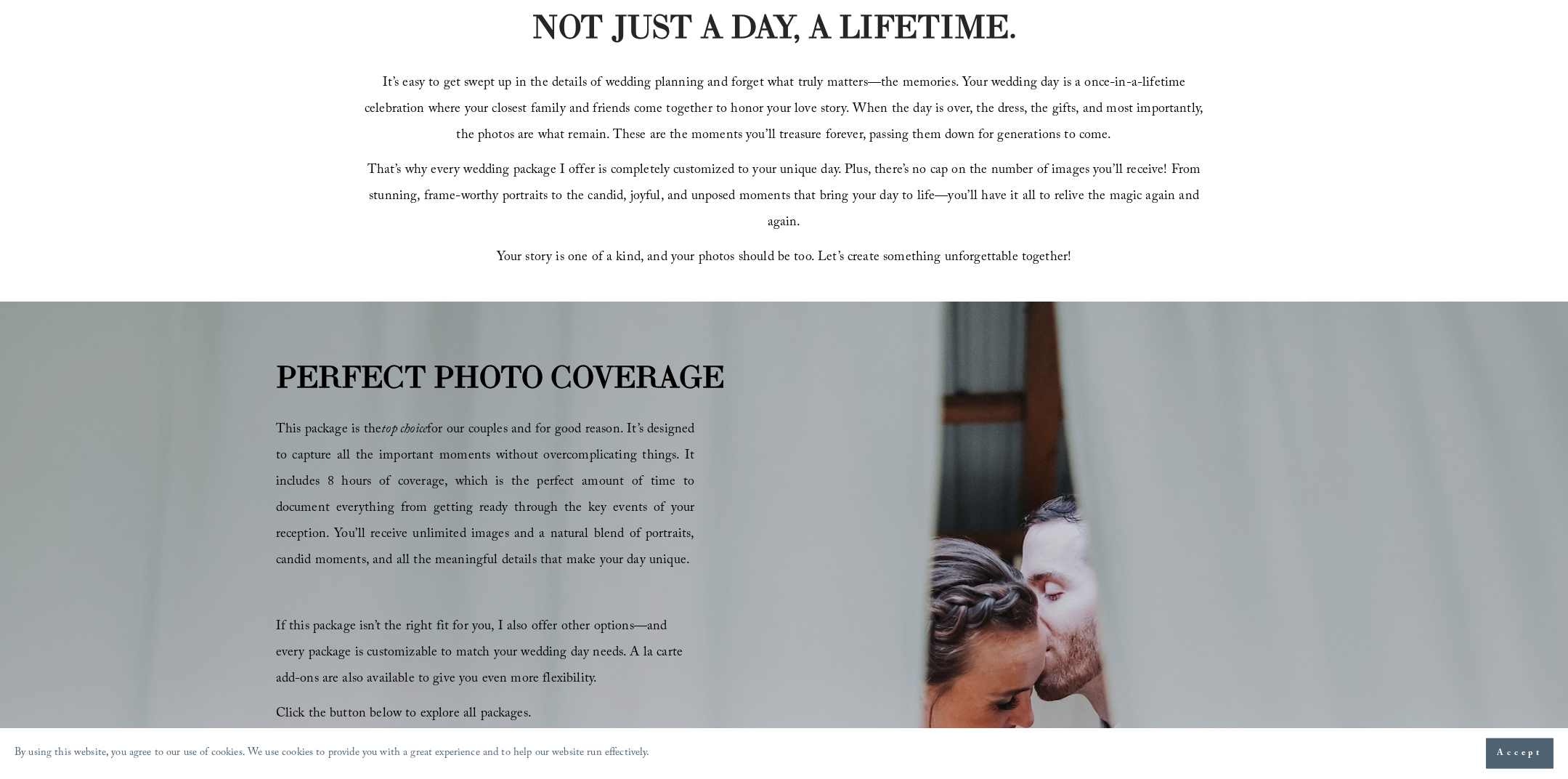
drag, startPoint x: 280, startPoint y: 476, endPoint x: 280, endPoint y: 486, distance: 10.0
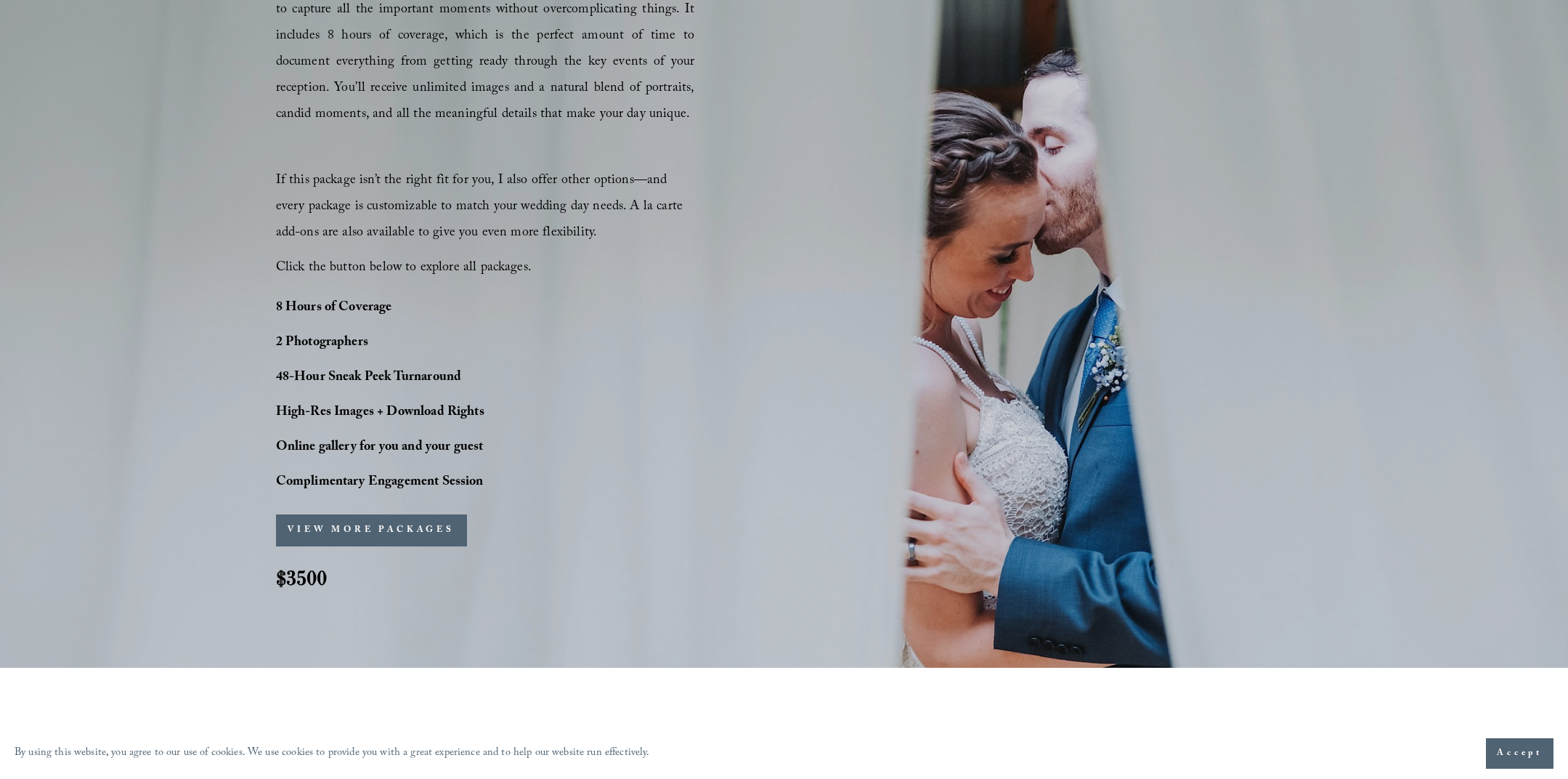
drag, startPoint x: 239, startPoint y: 379, endPoint x: 253, endPoint y: 451, distance: 73.3
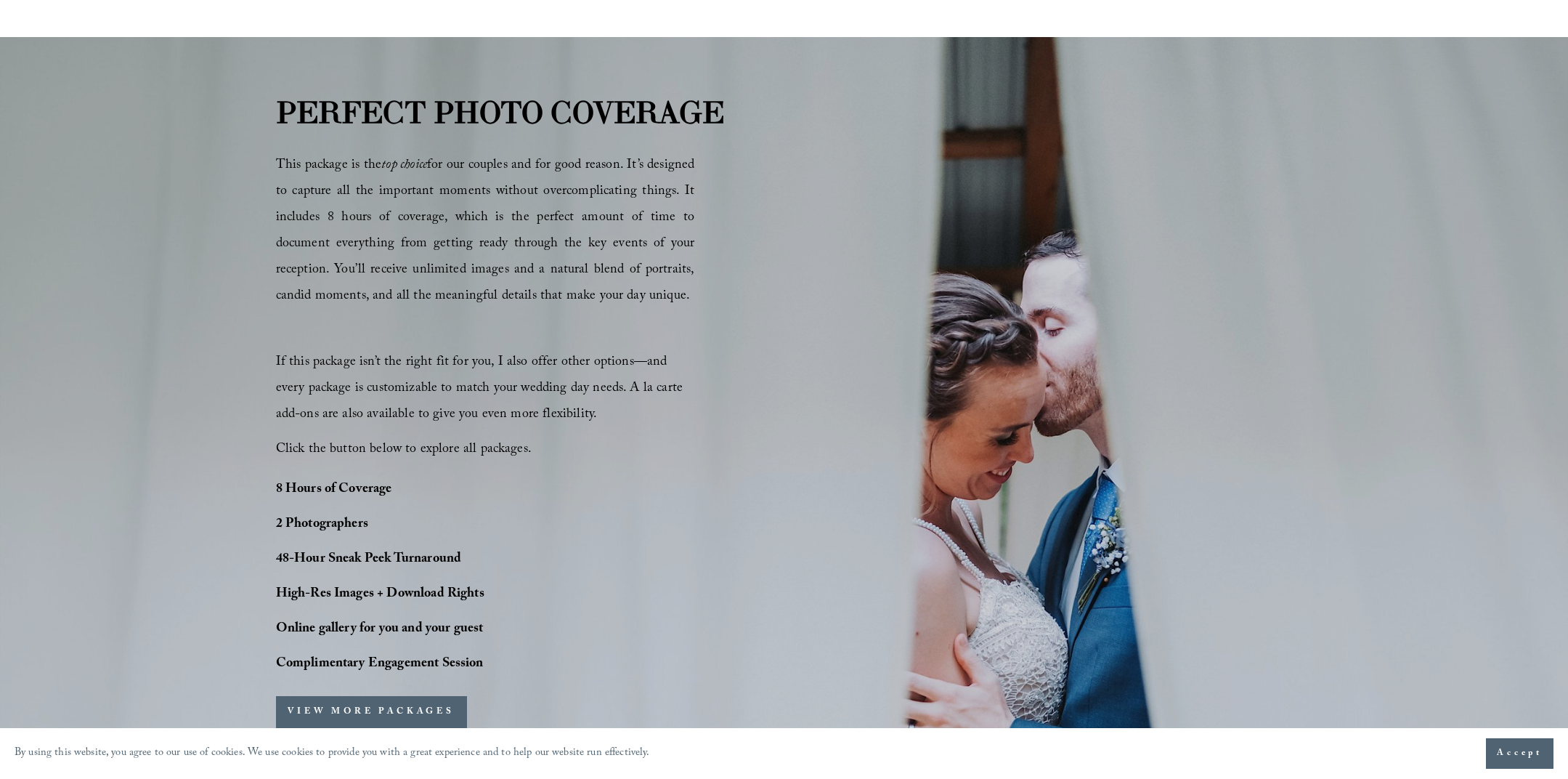
drag, startPoint x: 208, startPoint y: 332, endPoint x: 190, endPoint y: 181, distance: 152.1
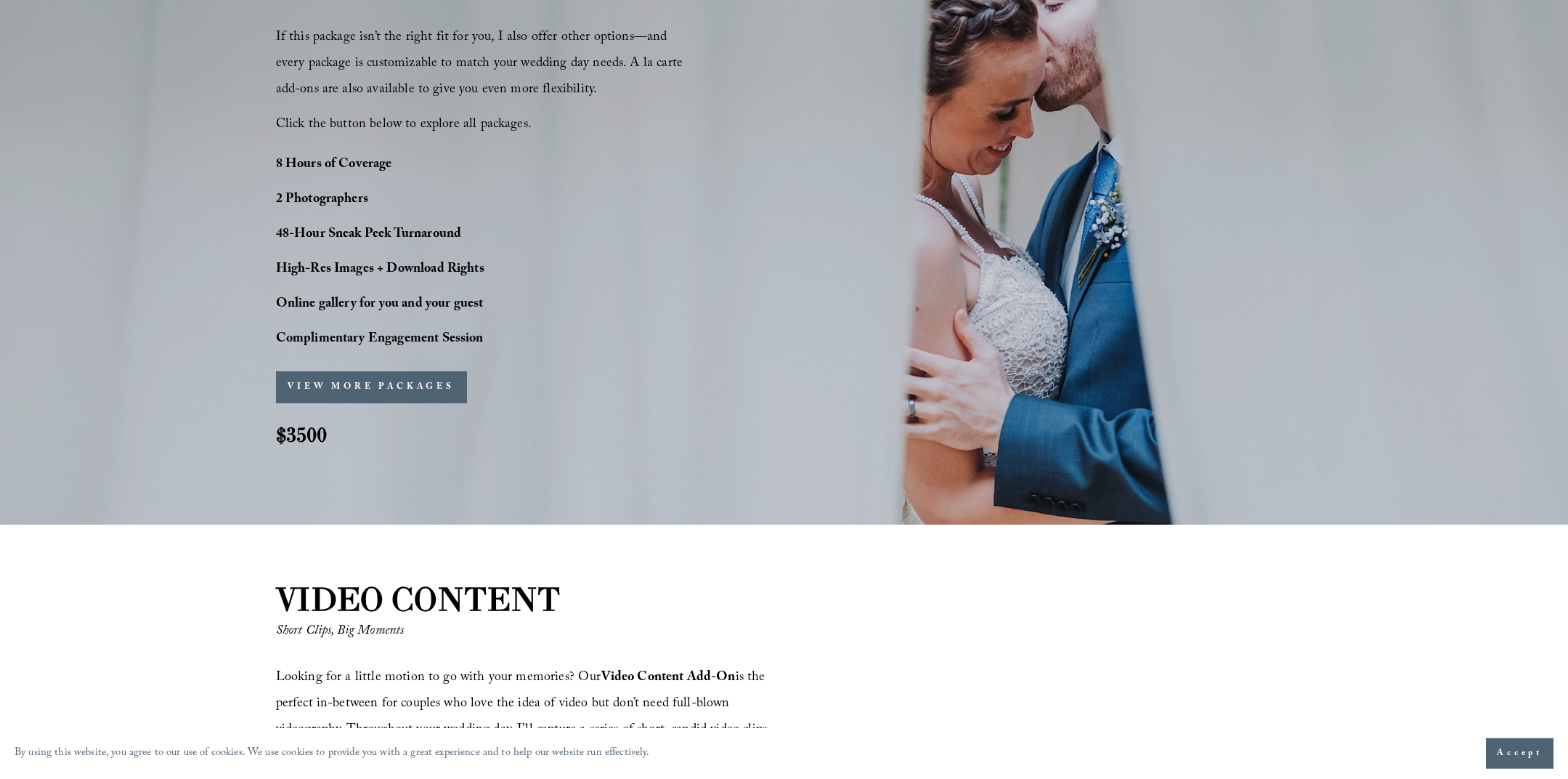
drag, startPoint x: 196, startPoint y: 283, endPoint x: 214, endPoint y: 414, distance: 132.2
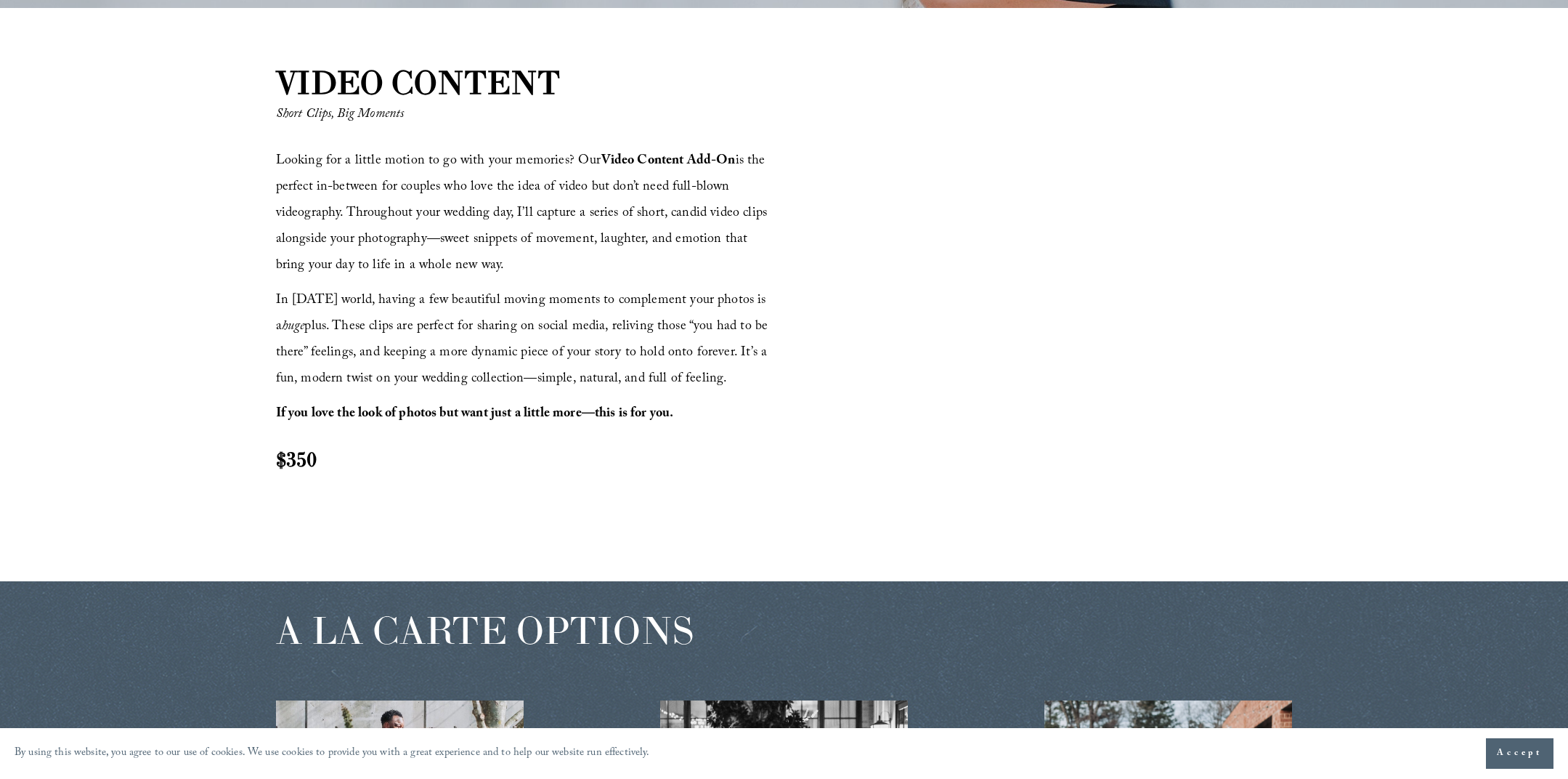
drag, startPoint x: 222, startPoint y: 463, endPoint x: 227, endPoint y: 482, distance: 19.6
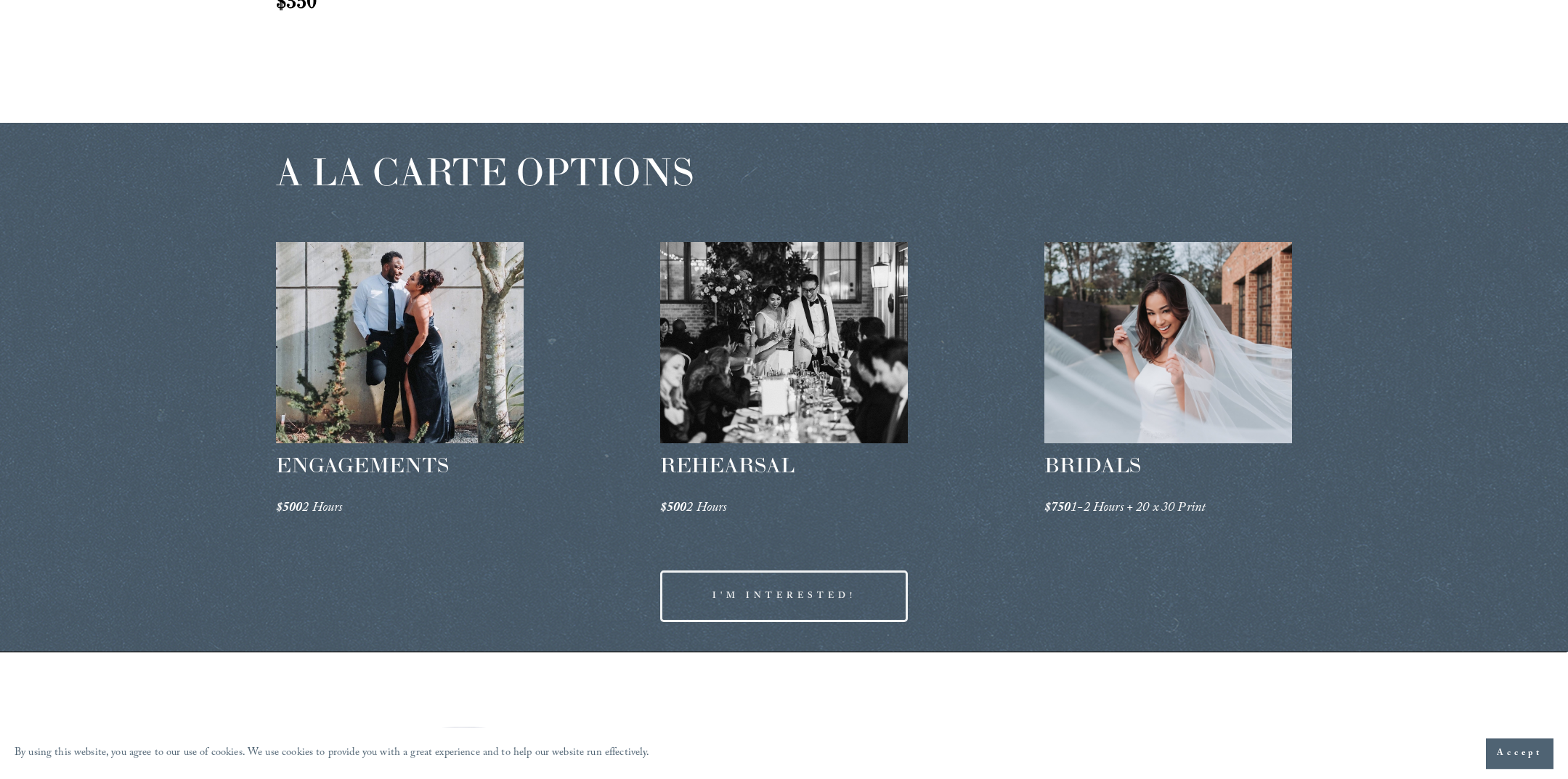
drag, startPoint x: 187, startPoint y: 288, endPoint x: 190, endPoint y: 396, distance: 108.0
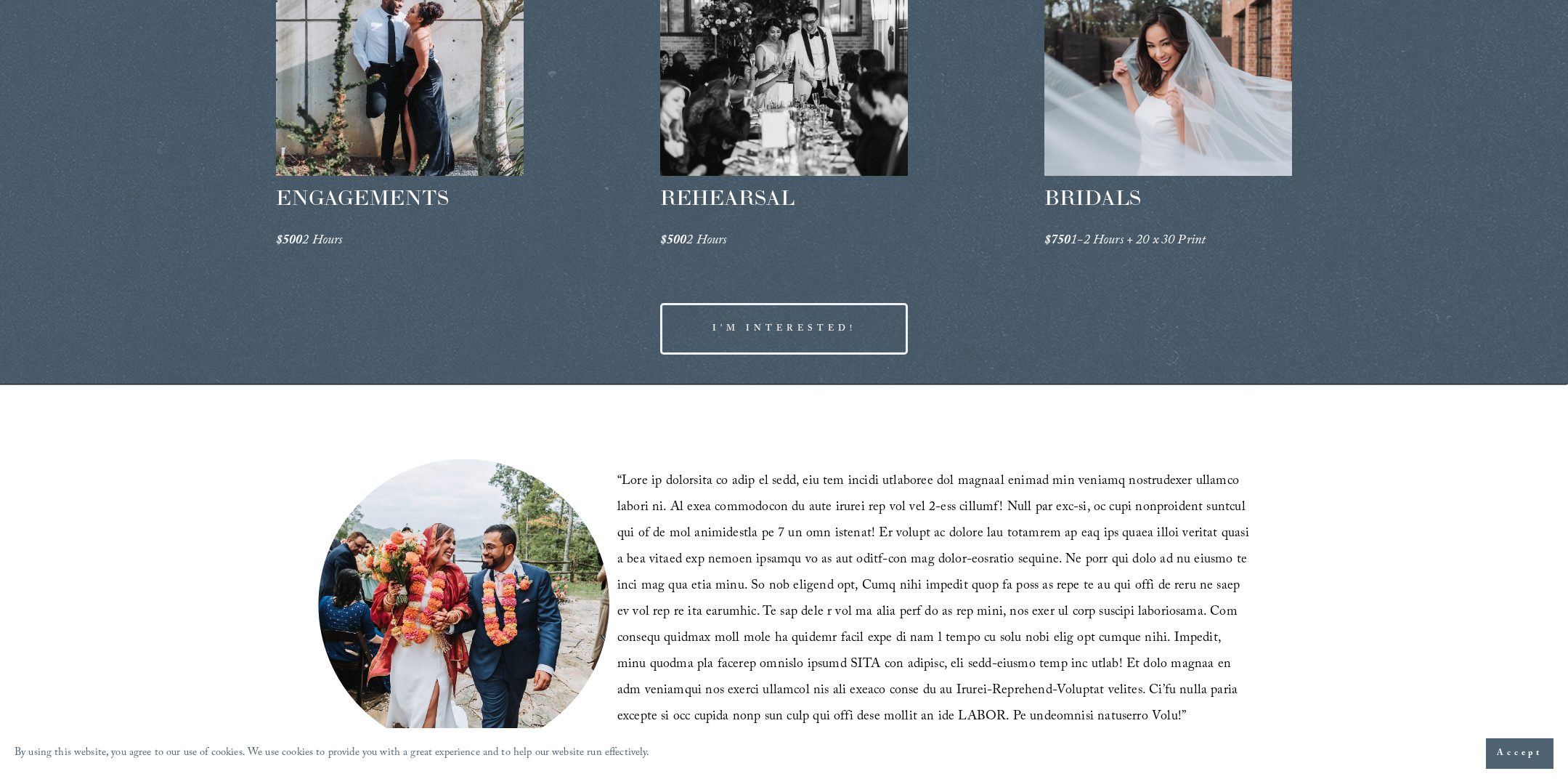
drag, startPoint x: 140, startPoint y: 363, endPoint x: 174, endPoint y: 395, distance: 46.7
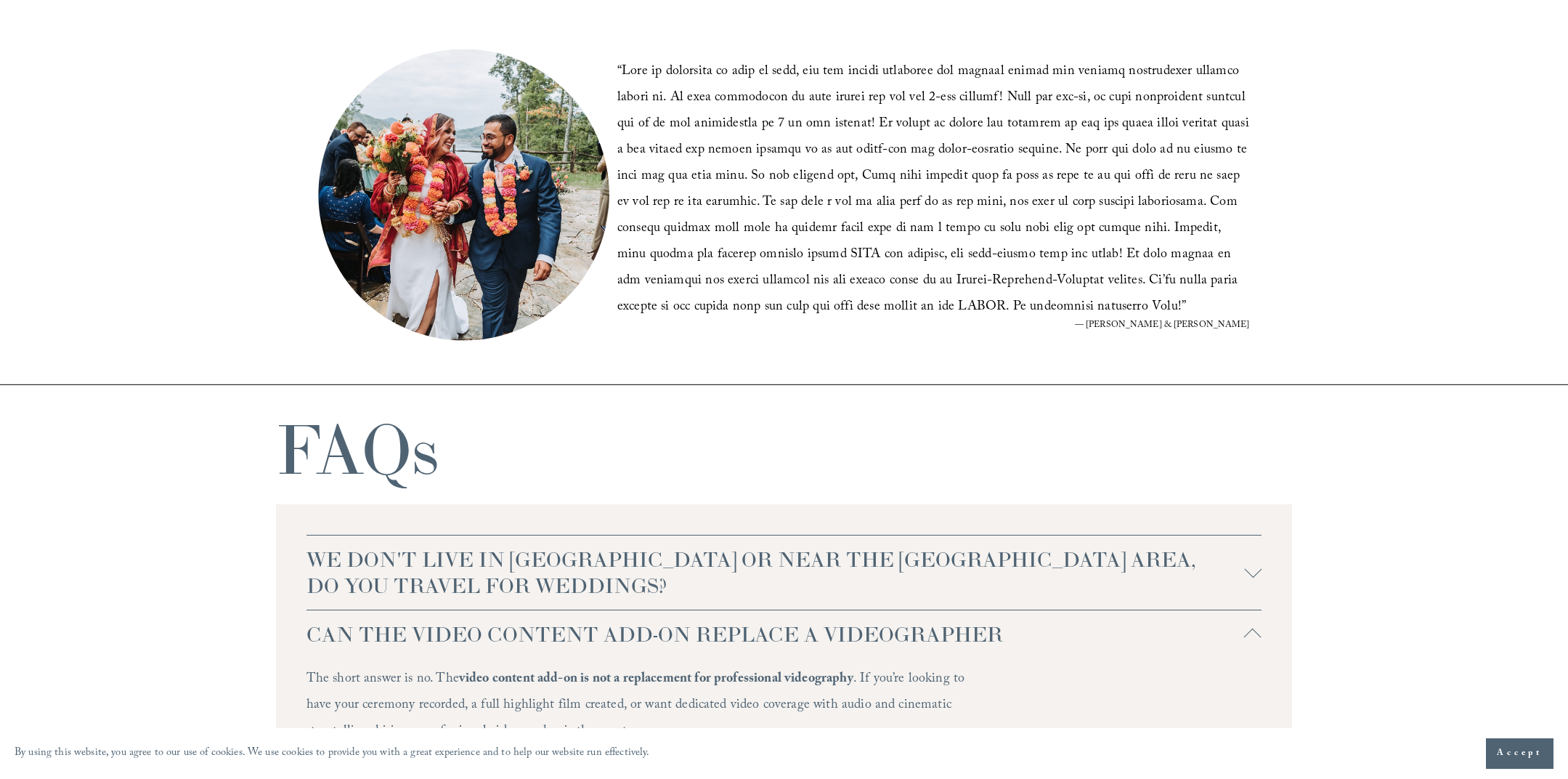
drag, startPoint x: 171, startPoint y: 323, endPoint x: 177, endPoint y: 380, distance: 57.3
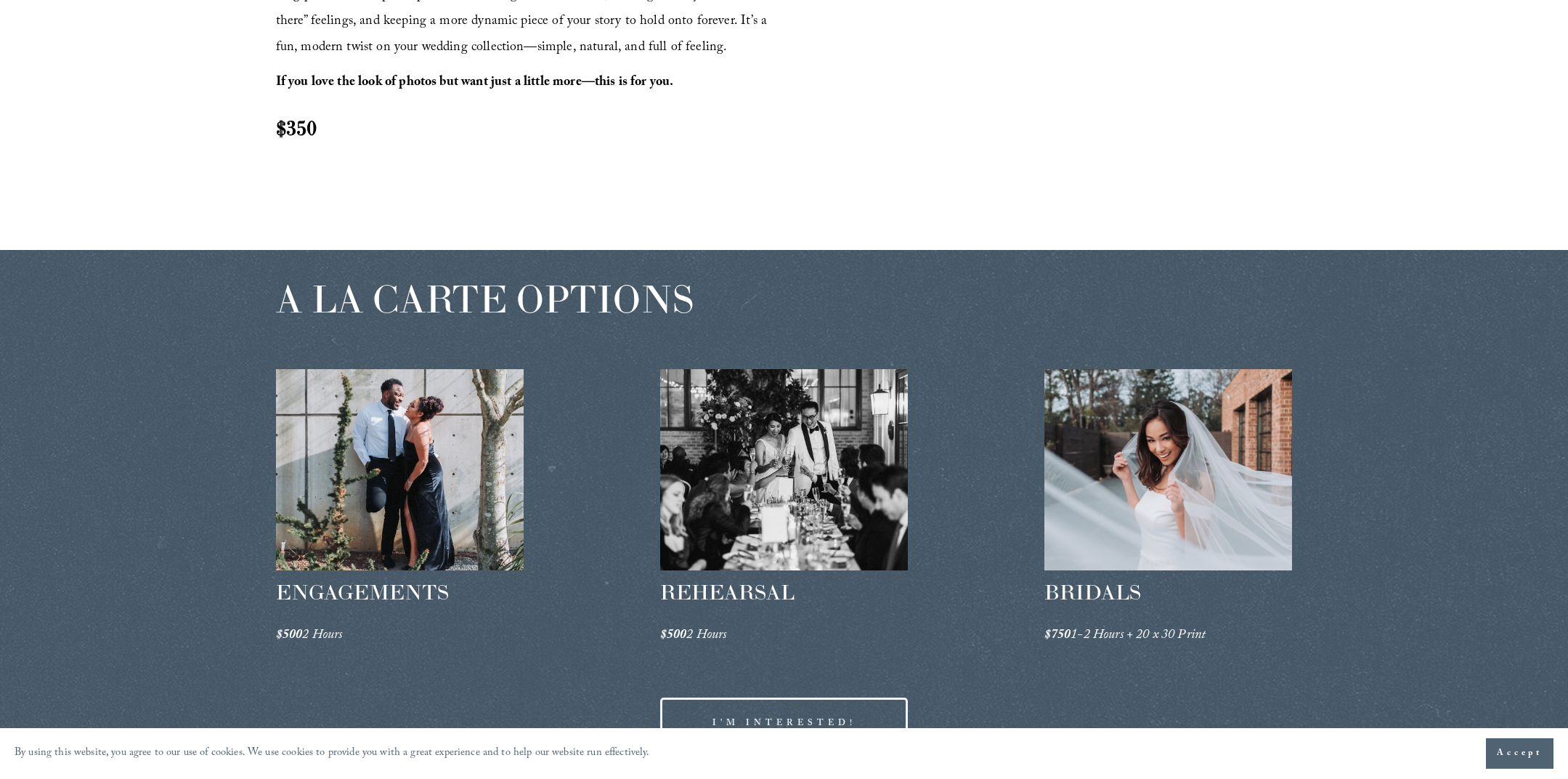
drag, startPoint x: 173, startPoint y: 243, endPoint x: 183, endPoint y: 169, distance: 74.7
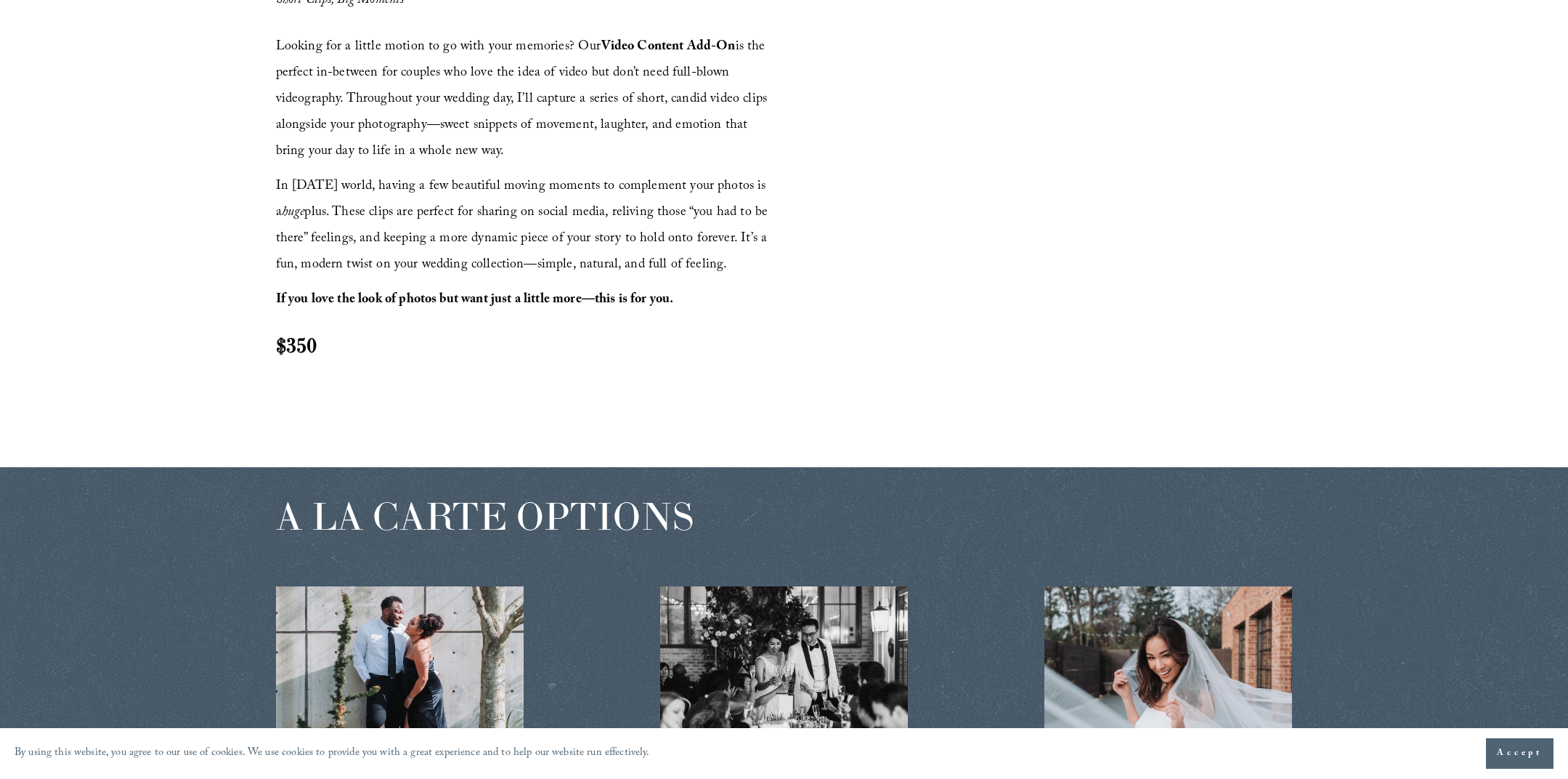
scroll to position [1842, 0]
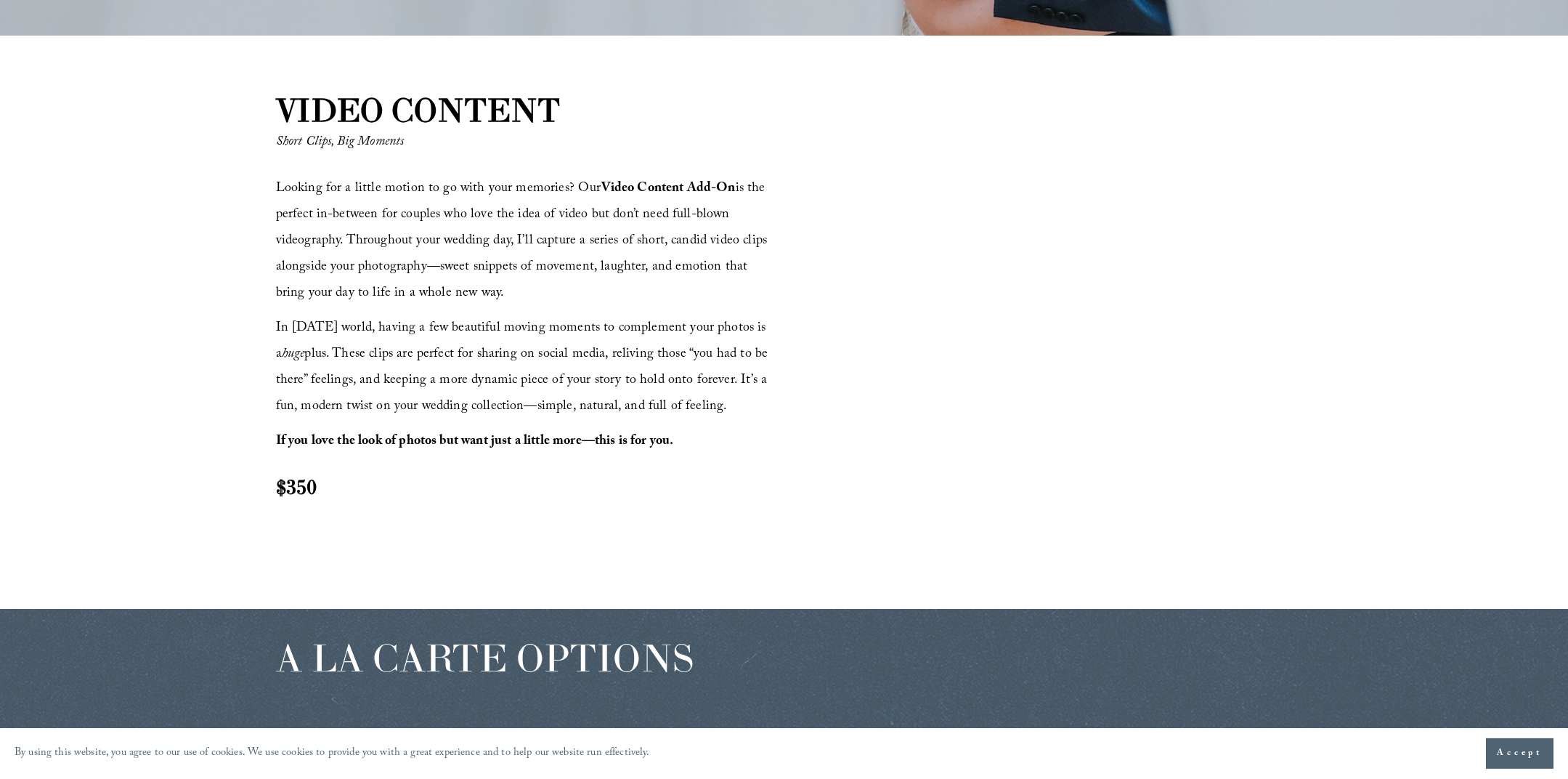
drag, startPoint x: 180, startPoint y: 311, endPoint x: 186, endPoint y: 237, distance: 74.2
